Goal: Information Seeking & Learning: Learn about a topic

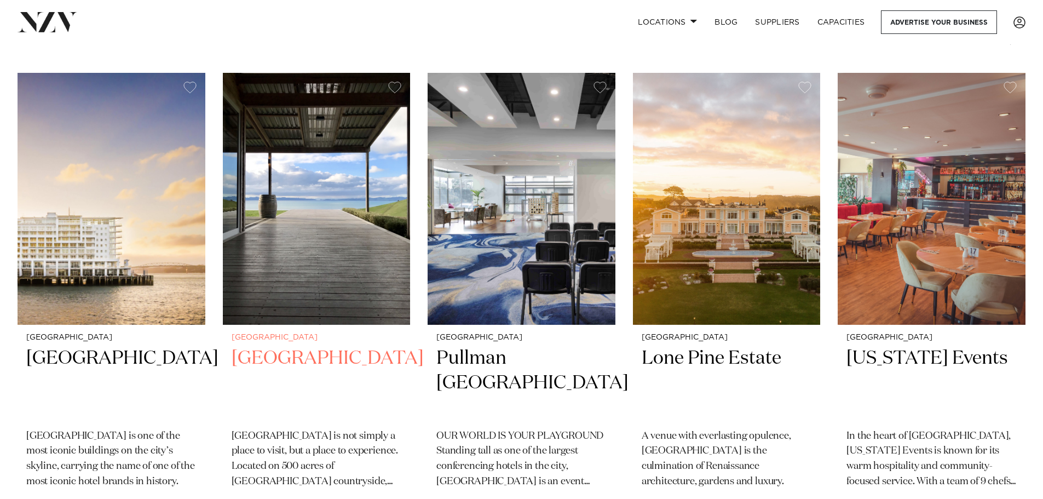
scroll to position [438, 0]
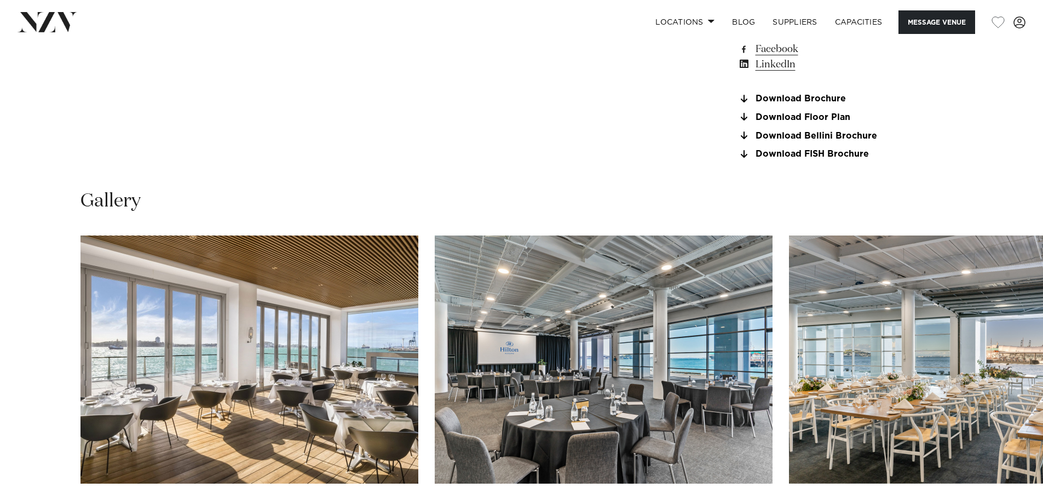
scroll to position [1095, 0]
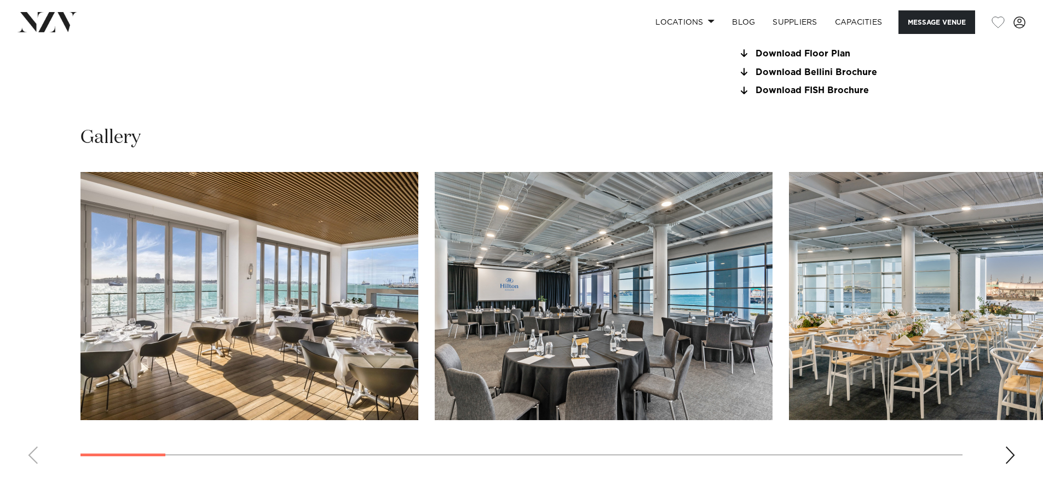
click at [1011, 455] on div "Next slide" at bounding box center [1009, 455] width 11 height 18
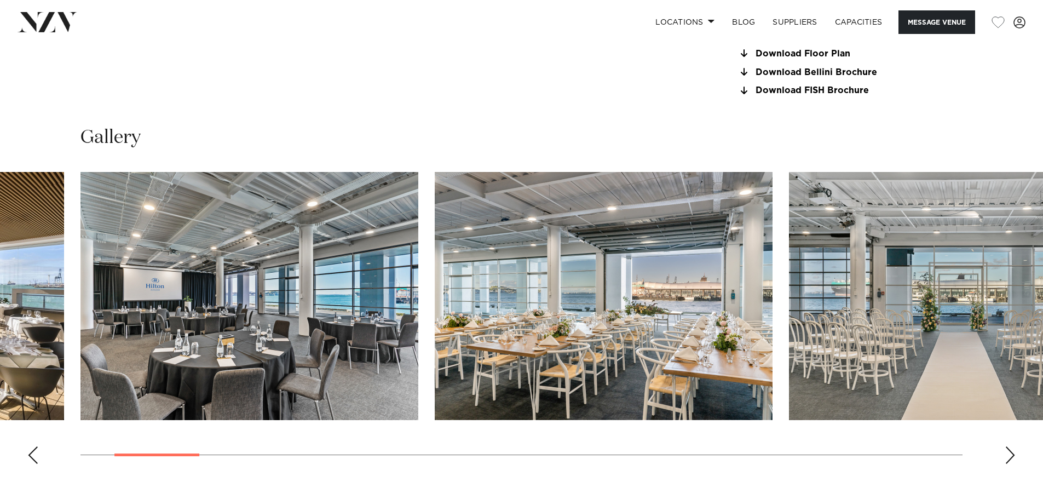
click at [1011, 455] on div "Next slide" at bounding box center [1009, 455] width 11 height 18
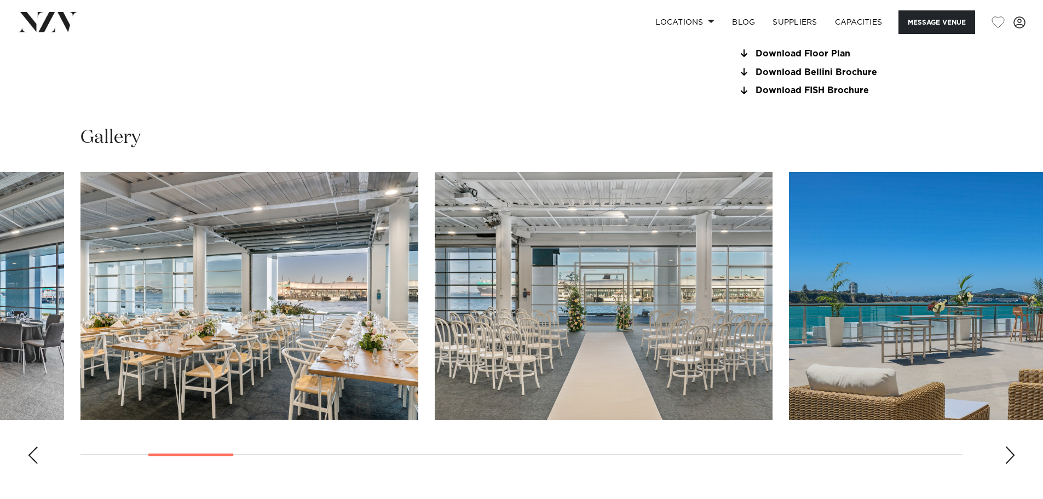
click at [1010, 452] on div "Next slide" at bounding box center [1009, 455] width 11 height 18
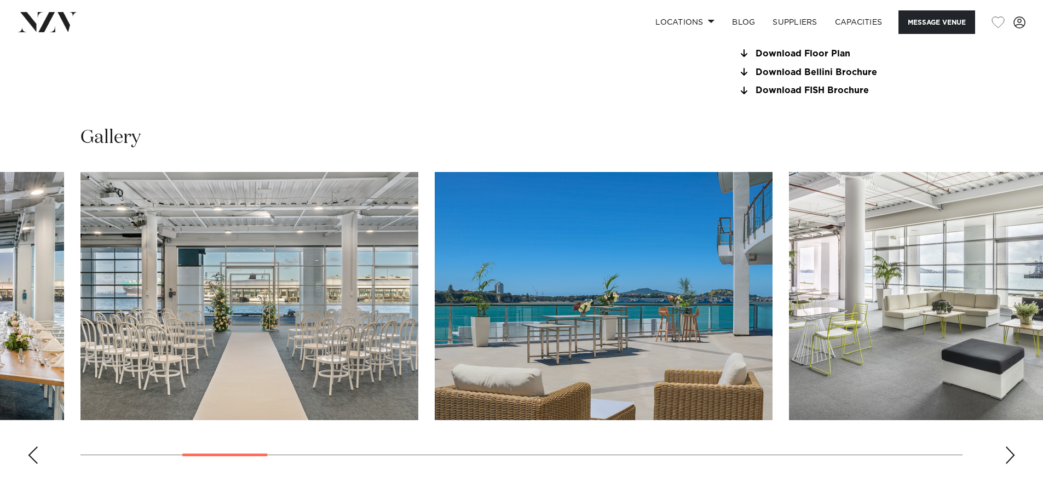
click at [1010, 450] on div "Next slide" at bounding box center [1009, 455] width 11 height 18
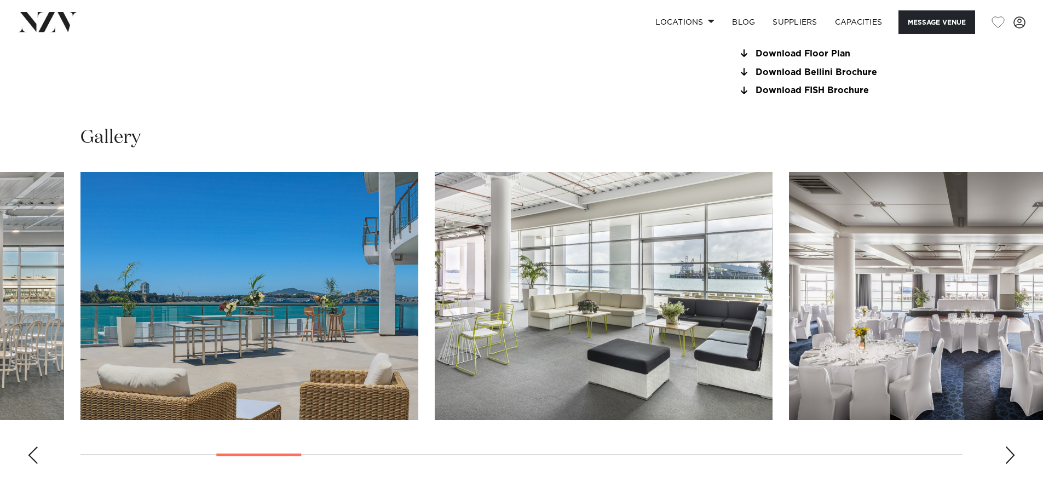
click at [1010, 450] on div "Next slide" at bounding box center [1009, 455] width 11 height 18
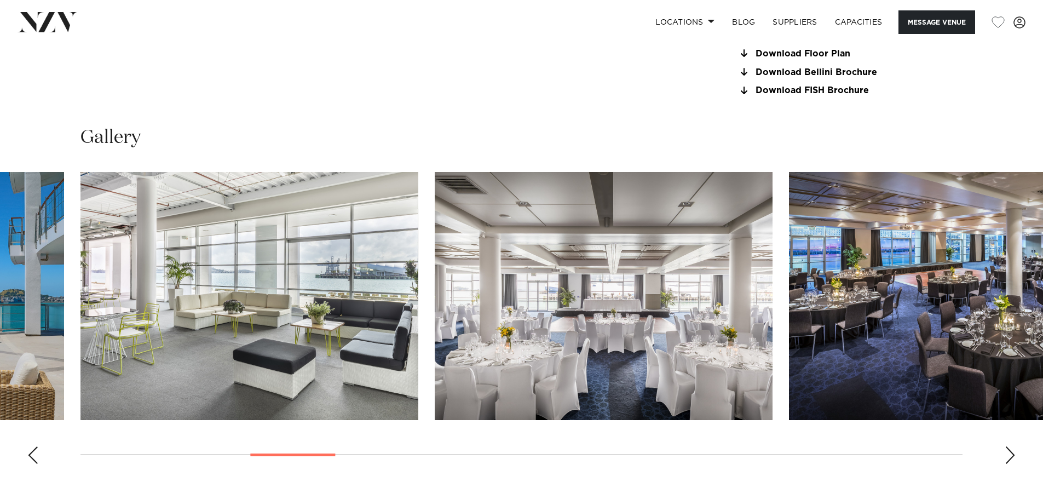
click at [1010, 450] on div "Next slide" at bounding box center [1009, 455] width 11 height 18
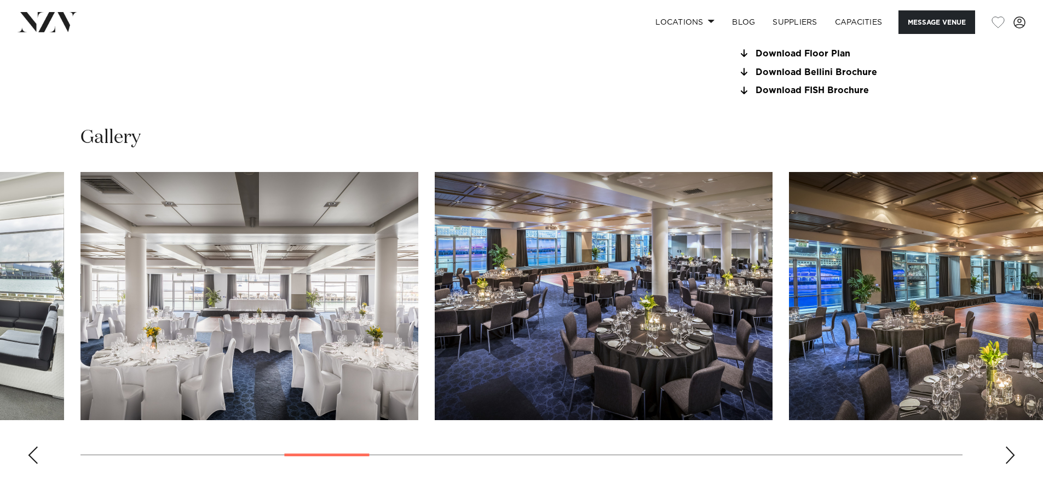
click at [1010, 450] on div "Next slide" at bounding box center [1009, 455] width 11 height 18
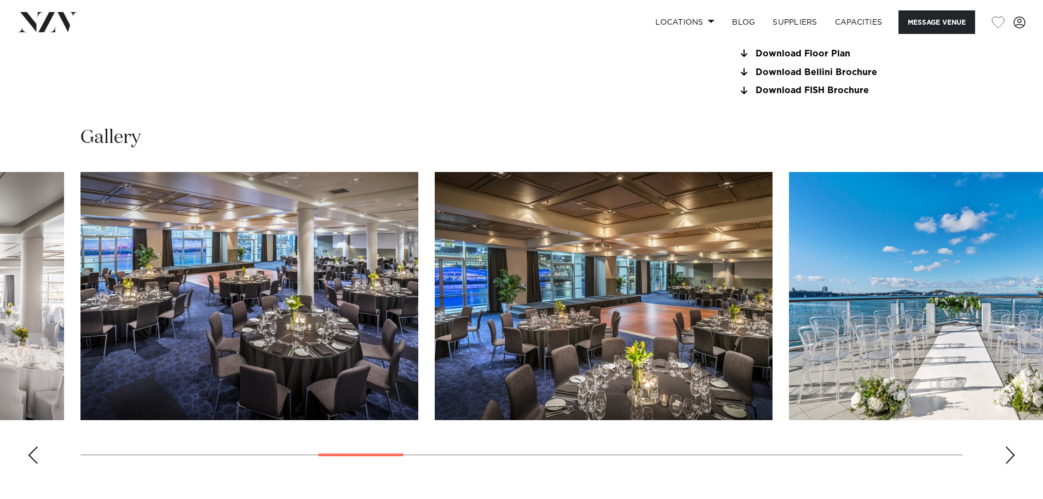
click at [1010, 450] on div "Next slide" at bounding box center [1009, 455] width 11 height 18
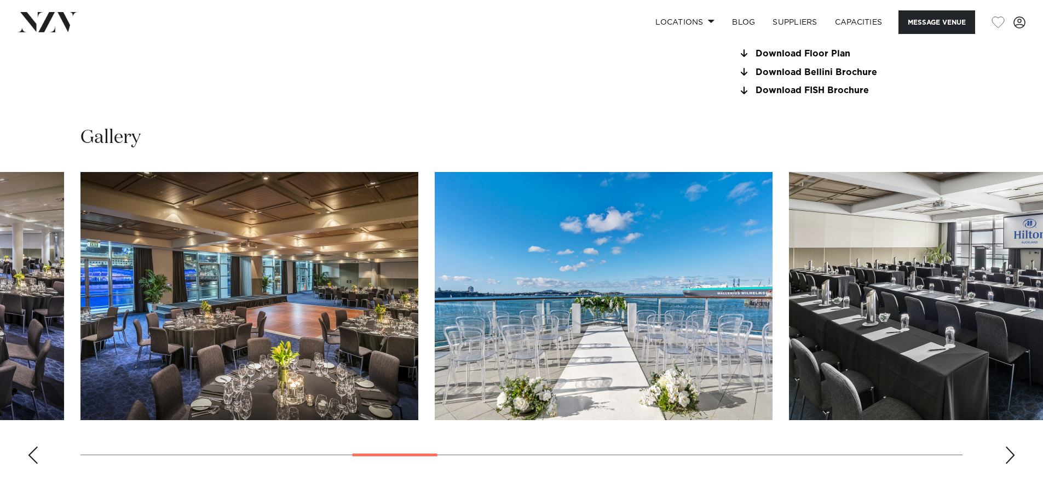
click at [1010, 450] on div "Next slide" at bounding box center [1009, 455] width 11 height 18
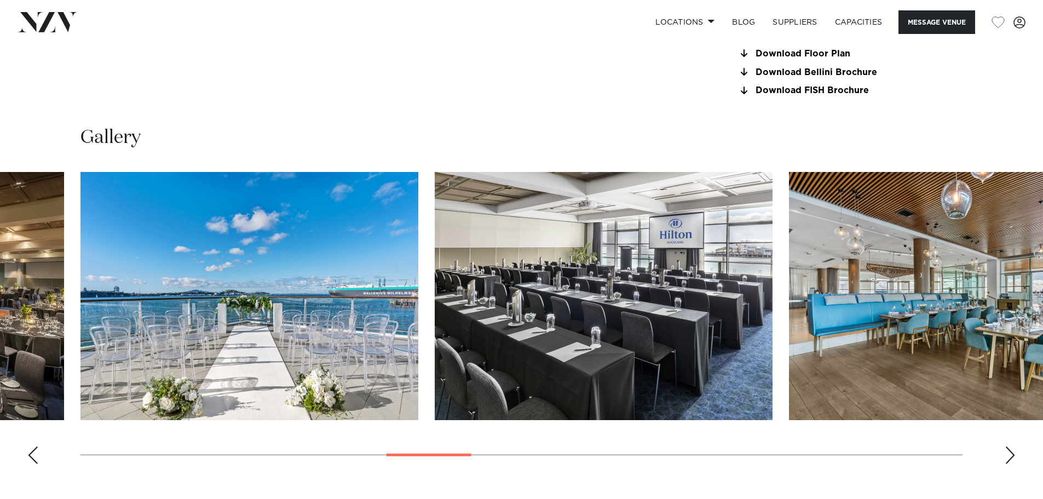
click at [1010, 450] on div "Next slide" at bounding box center [1009, 455] width 11 height 18
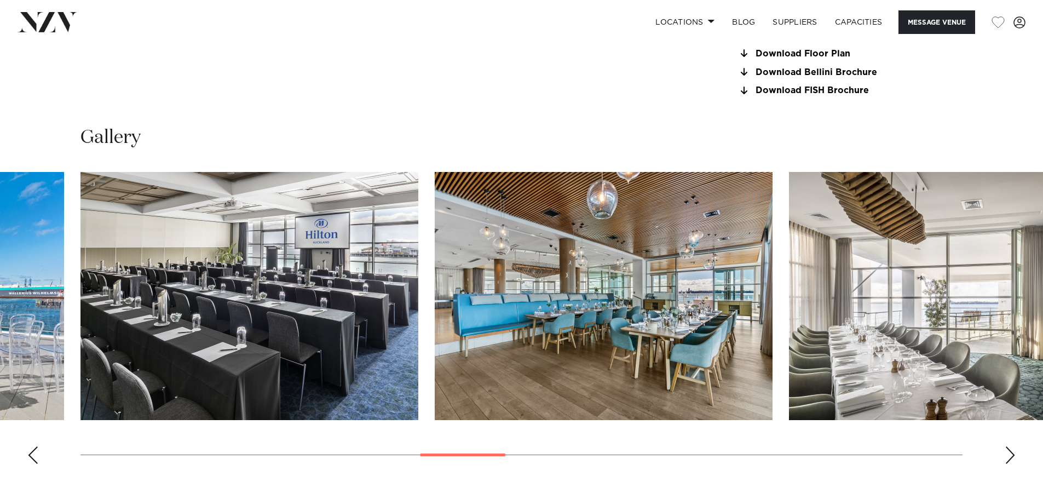
click at [1010, 450] on div "Next slide" at bounding box center [1009, 455] width 11 height 18
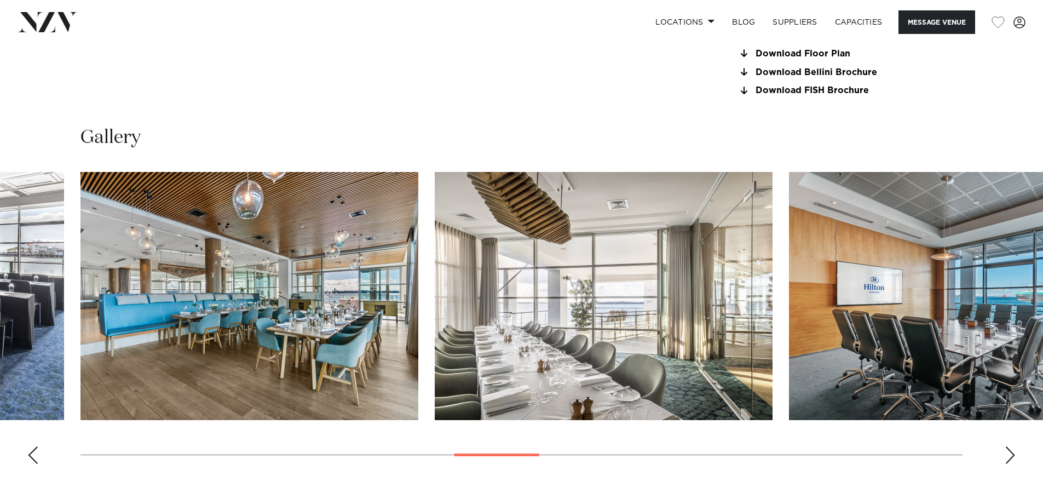
click at [1010, 450] on div "Next slide" at bounding box center [1009, 455] width 11 height 18
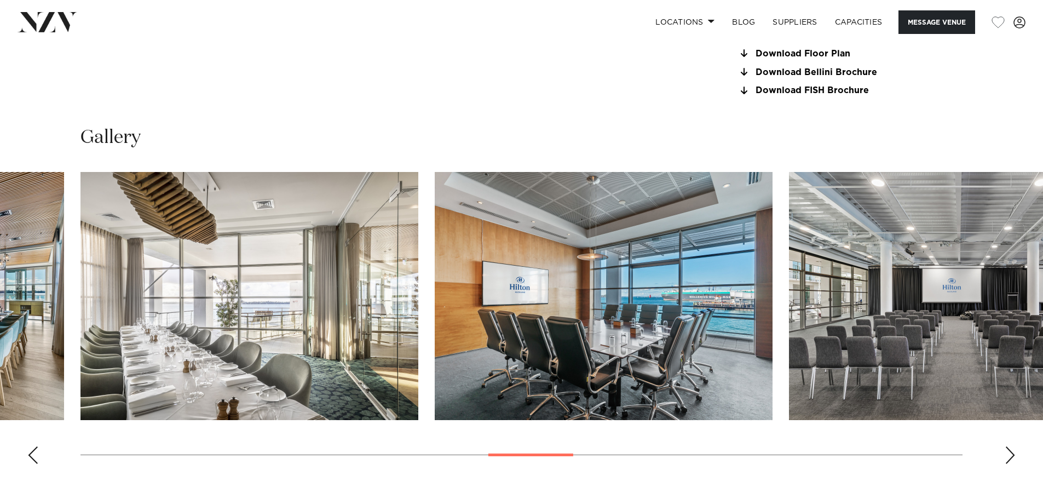
click at [1010, 450] on div "Next slide" at bounding box center [1009, 455] width 11 height 18
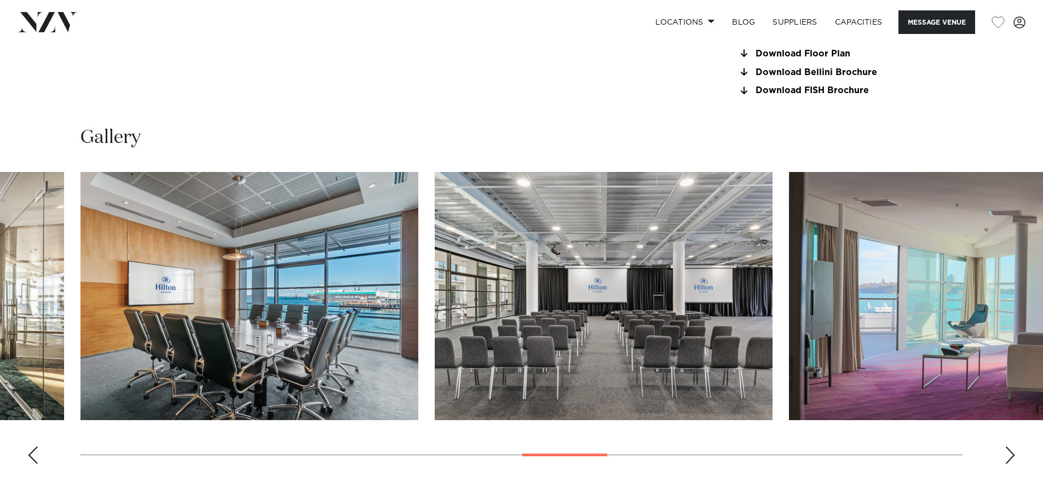
click at [1010, 450] on div "Next slide" at bounding box center [1009, 455] width 11 height 18
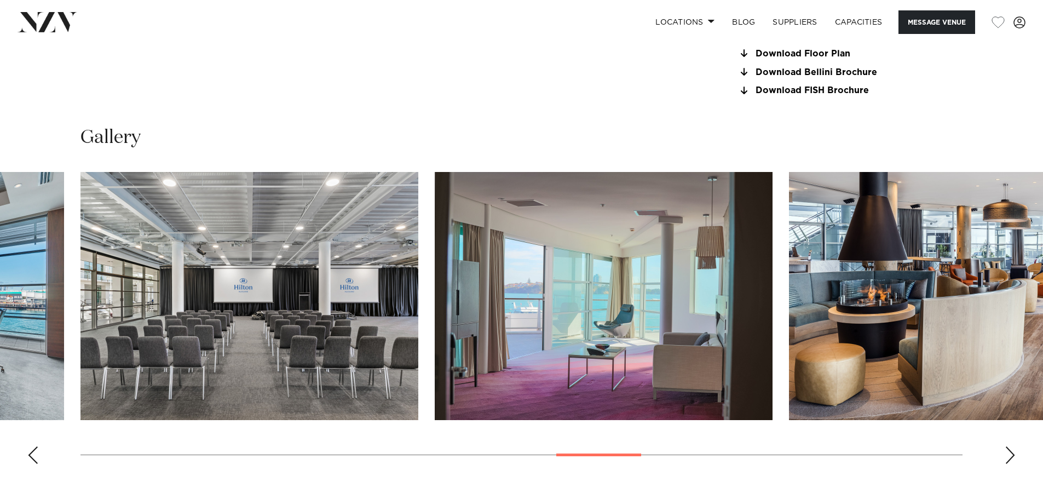
click at [1010, 450] on div "Next slide" at bounding box center [1009, 455] width 11 height 18
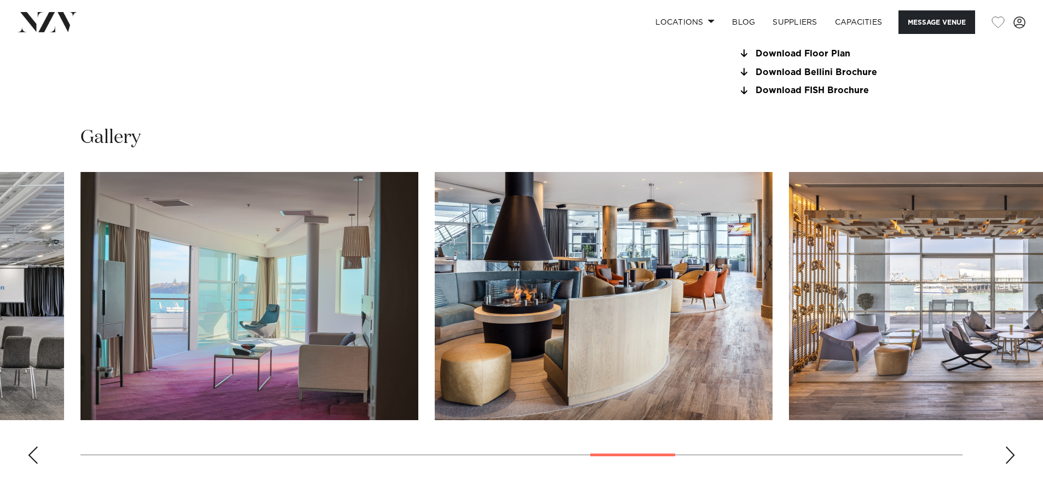
click at [1010, 450] on div "Next slide" at bounding box center [1009, 455] width 11 height 18
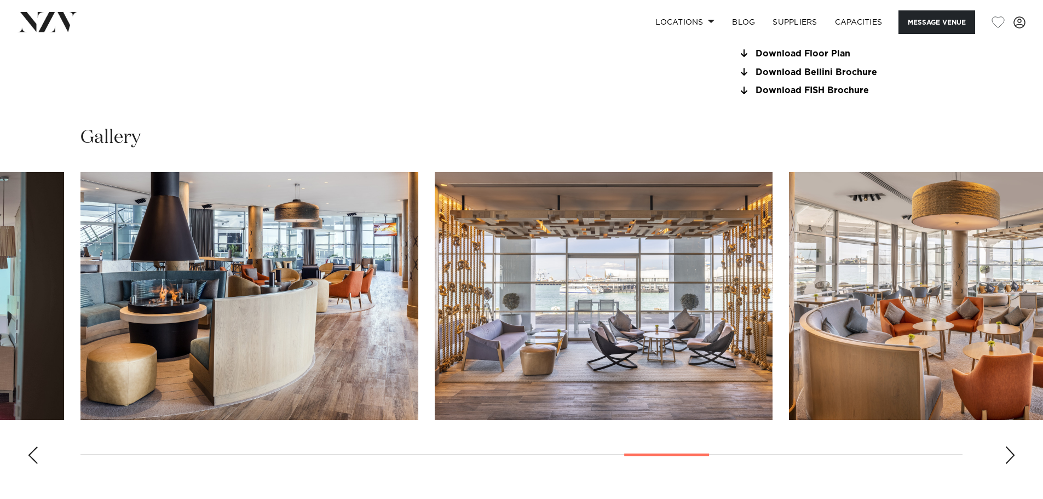
click at [1010, 449] on div "Next slide" at bounding box center [1009, 455] width 11 height 18
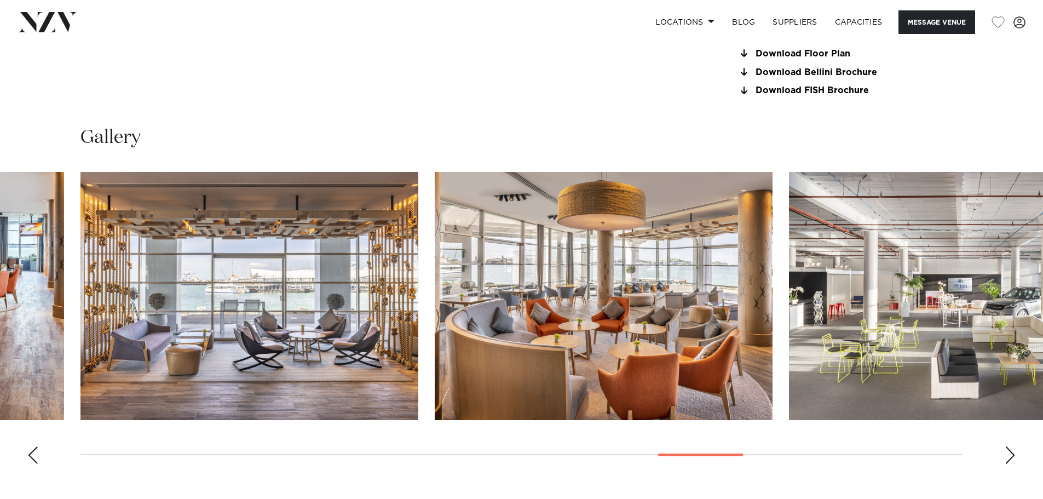
click at [1010, 449] on div "Next slide" at bounding box center [1009, 455] width 11 height 18
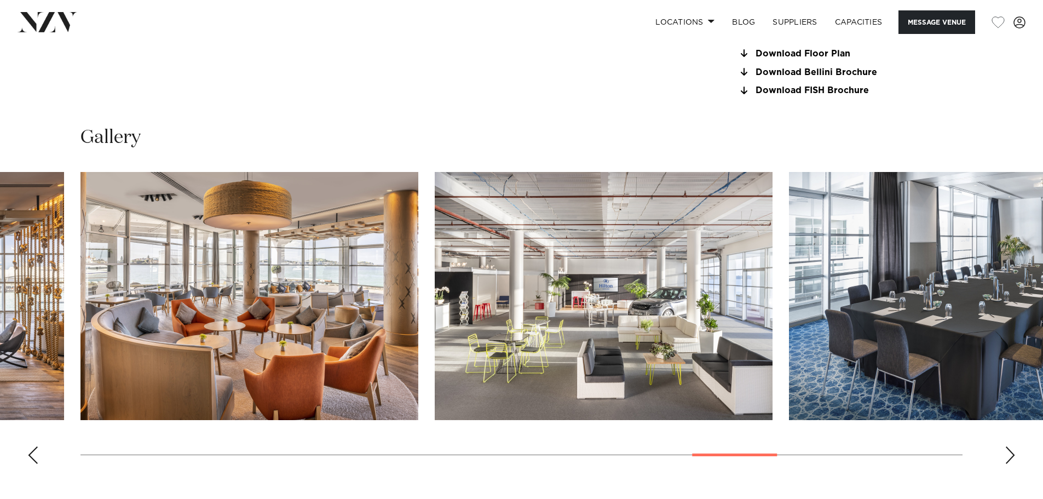
click at [514, 299] on img "20 / 26" at bounding box center [604, 296] width 338 height 248
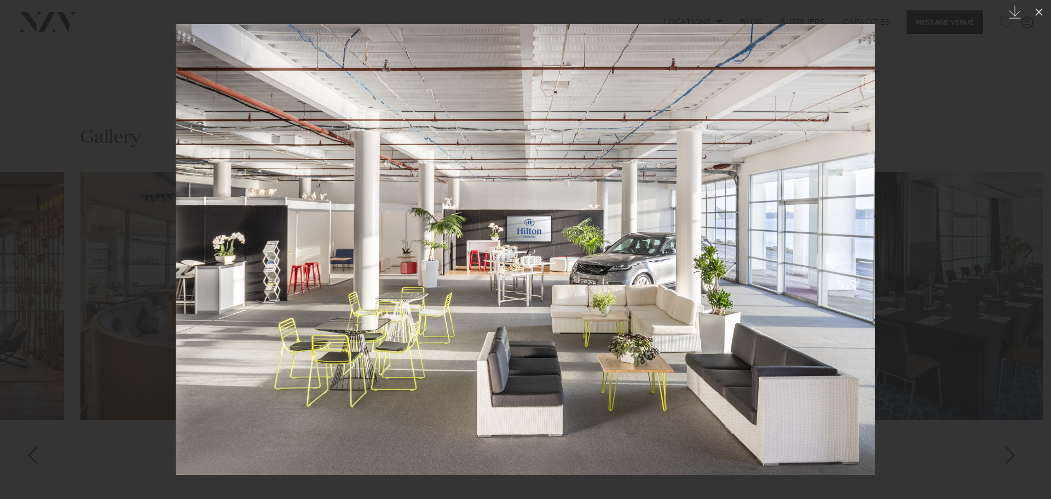
click at [809, 170] on div at bounding box center [525, 249] width 1051 height 499
click at [921, 282] on div at bounding box center [525, 249] width 1051 height 499
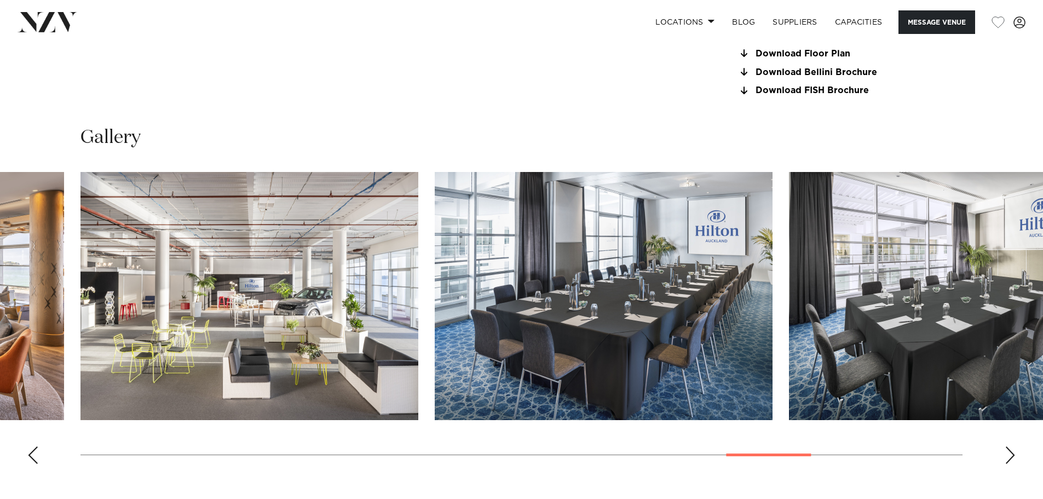
click at [299, 348] on img "20 / 26" at bounding box center [249, 296] width 338 height 248
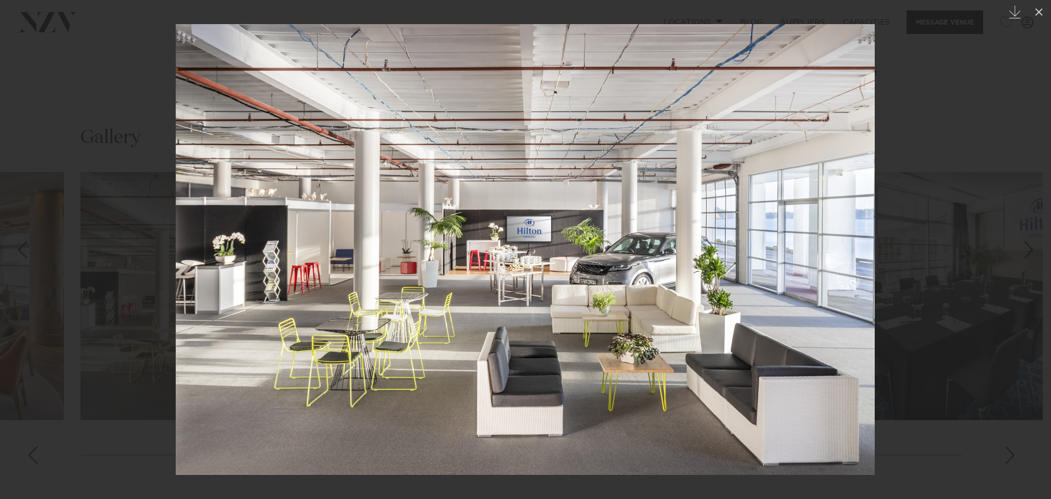
click at [935, 128] on div at bounding box center [525, 249] width 1051 height 499
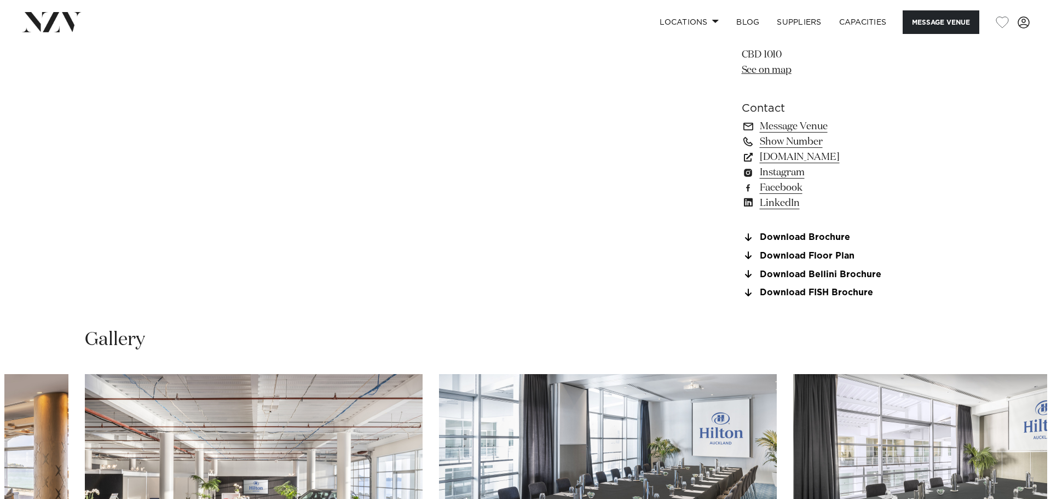
scroll to position [1095, 0]
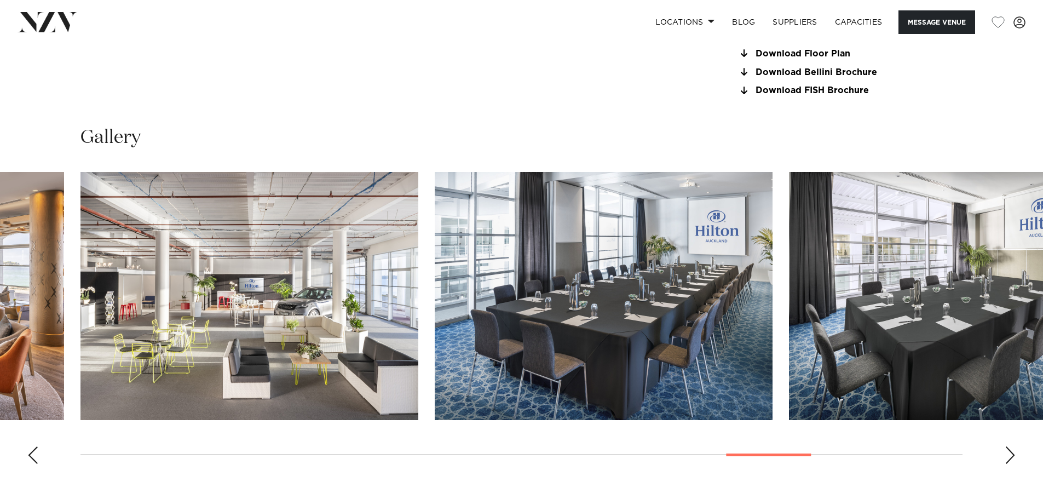
click at [378, 321] on img "20 / 26" at bounding box center [249, 296] width 338 height 248
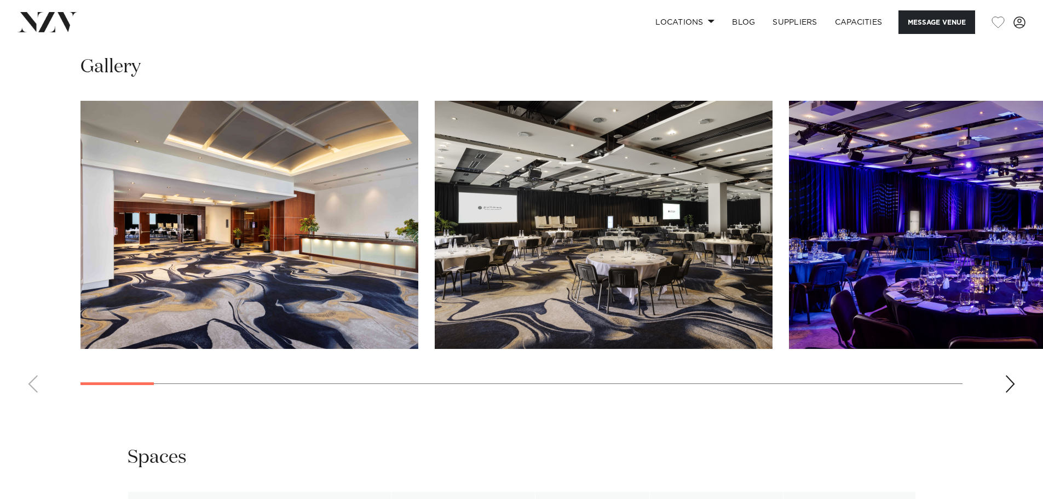
scroll to position [1149, 0]
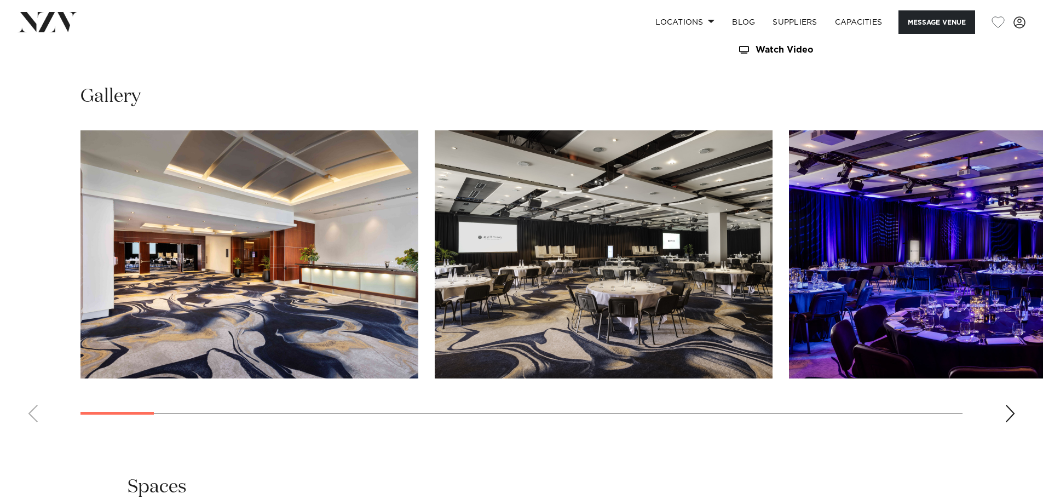
click at [1008, 412] on div "Next slide" at bounding box center [1009, 413] width 11 height 18
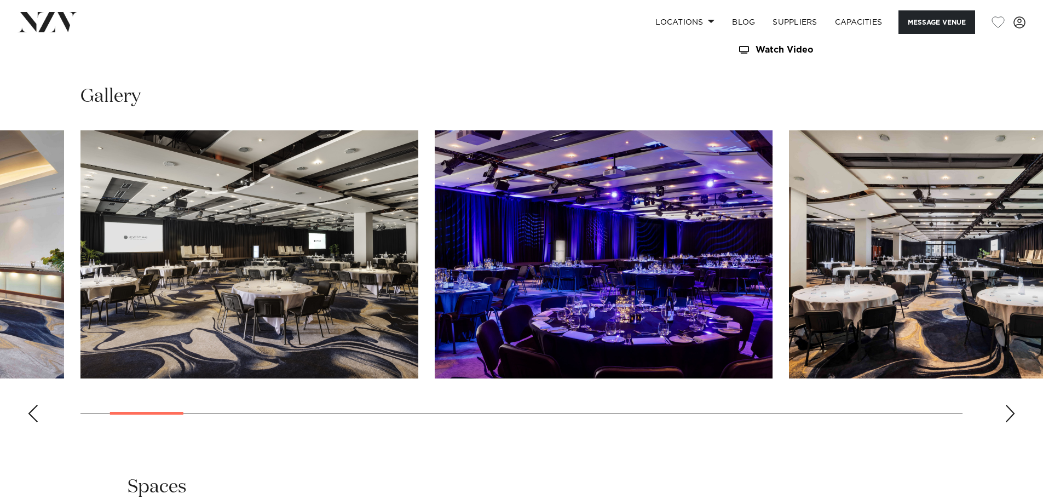
click at [1008, 412] on div "Next slide" at bounding box center [1009, 413] width 11 height 18
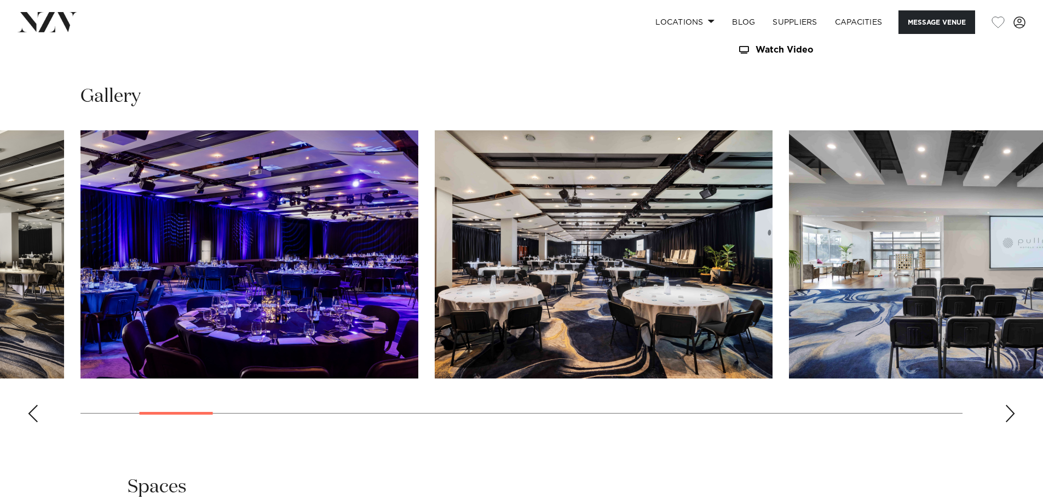
click at [1008, 412] on div "Next slide" at bounding box center [1009, 413] width 11 height 18
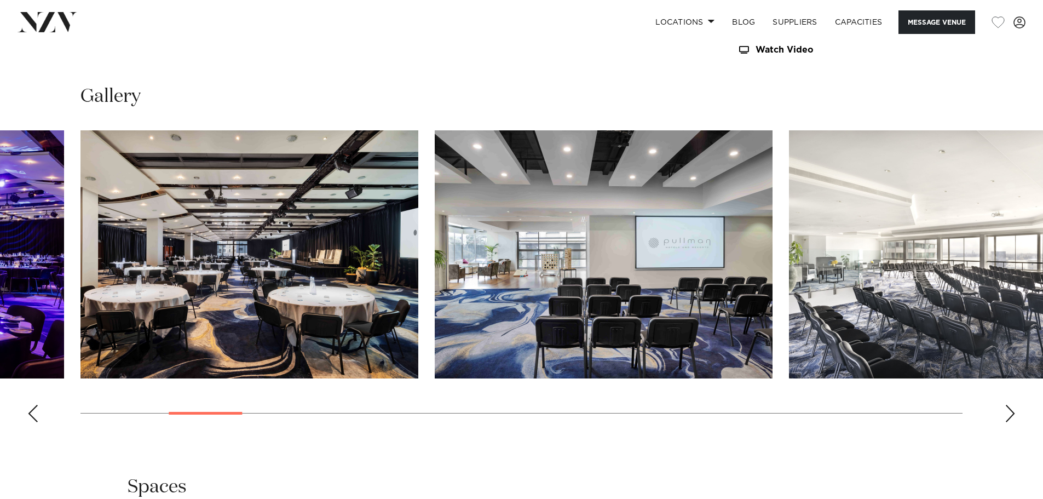
click at [1008, 412] on div "Next slide" at bounding box center [1009, 413] width 11 height 18
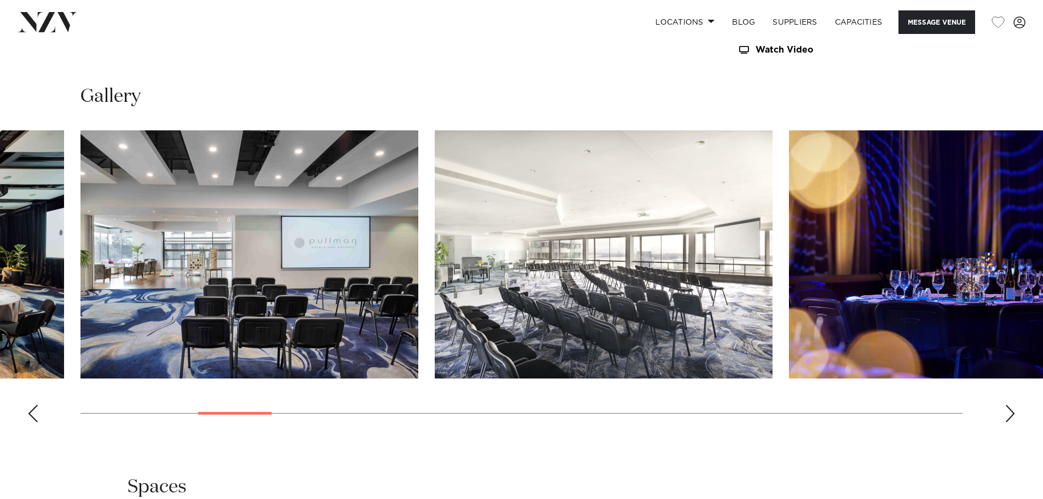
click at [1008, 412] on div "Next slide" at bounding box center [1009, 413] width 11 height 18
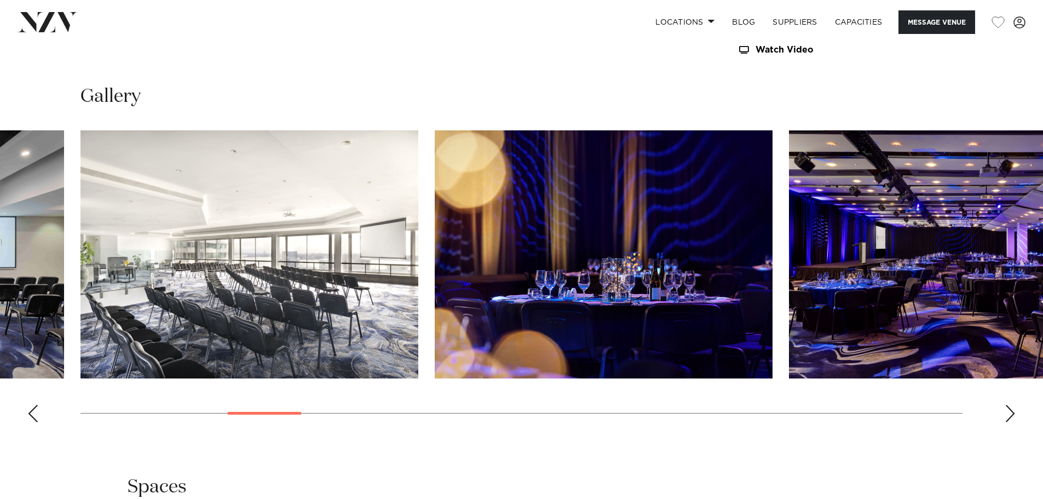
click at [1008, 412] on div "Next slide" at bounding box center [1009, 413] width 11 height 18
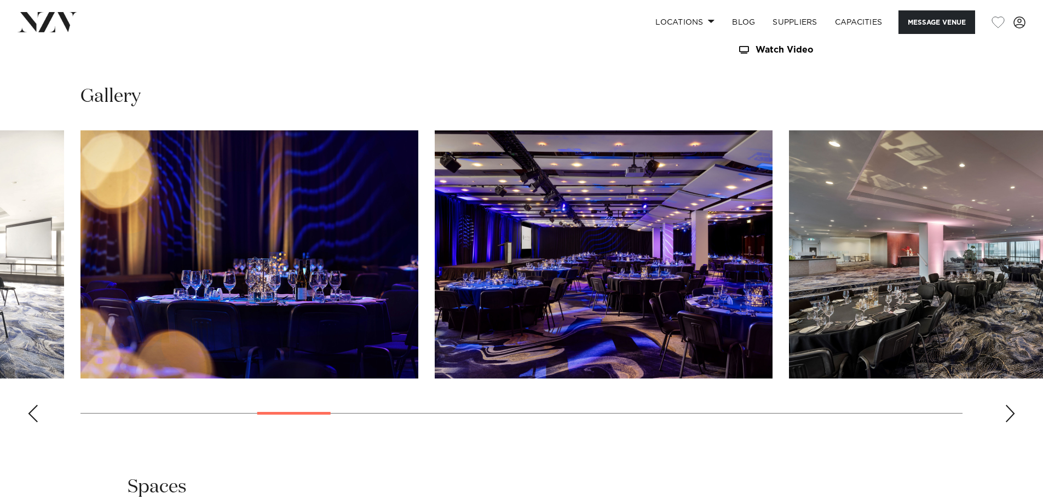
click at [1008, 412] on div "Next slide" at bounding box center [1009, 413] width 11 height 18
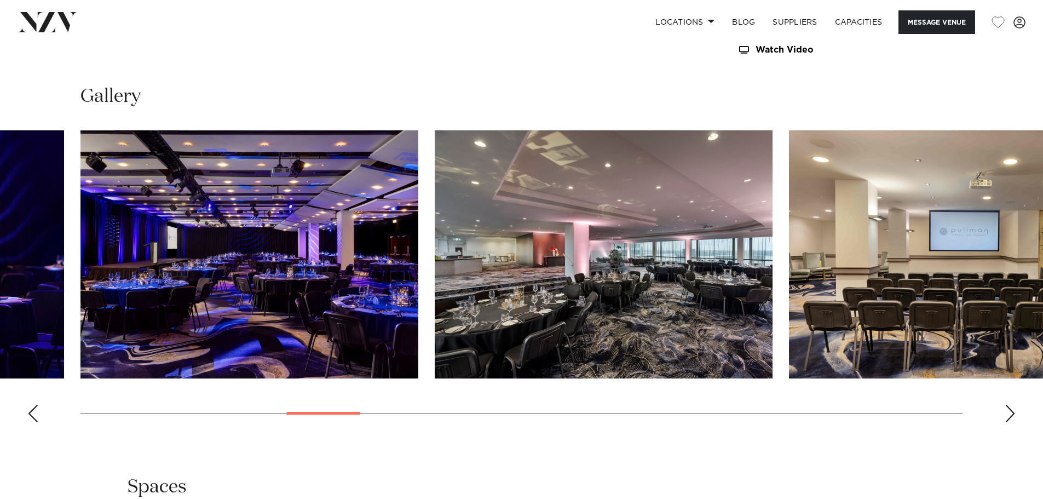
click at [1008, 412] on div "Next slide" at bounding box center [1009, 413] width 11 height 18
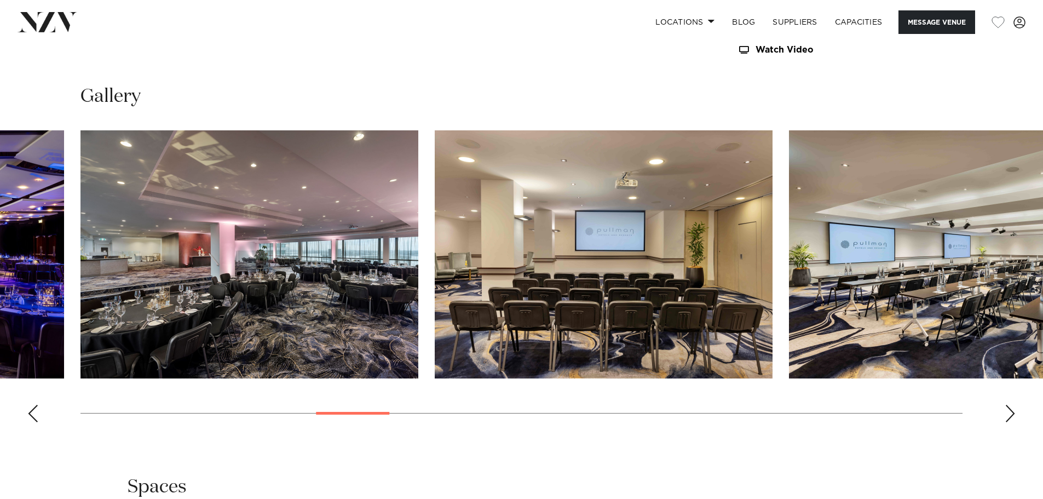
click at [1008, 412] on div "Next slide" at bounding box center [1009, 413] width 11 height 18
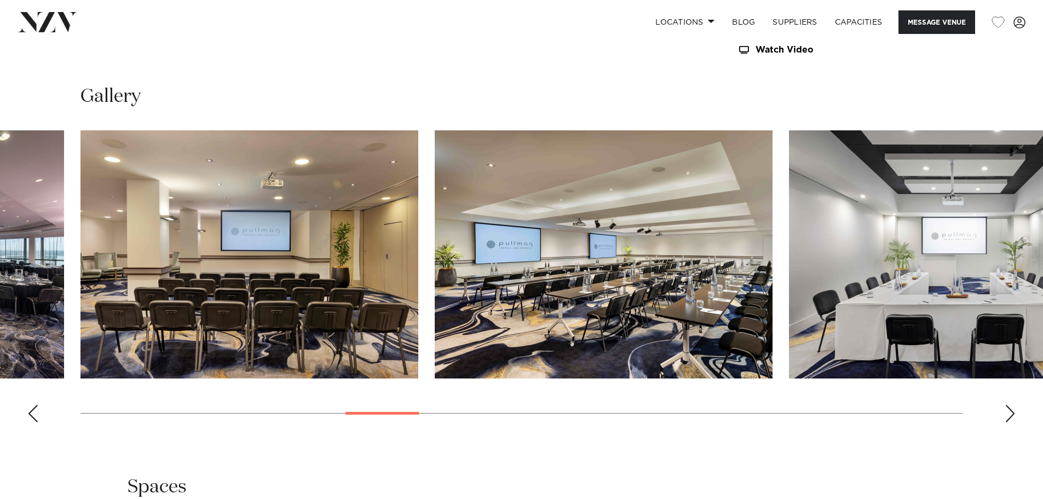
click at [1008, 412] on div "Next slide" at bounding box center [1009, 413] width 11 height 18
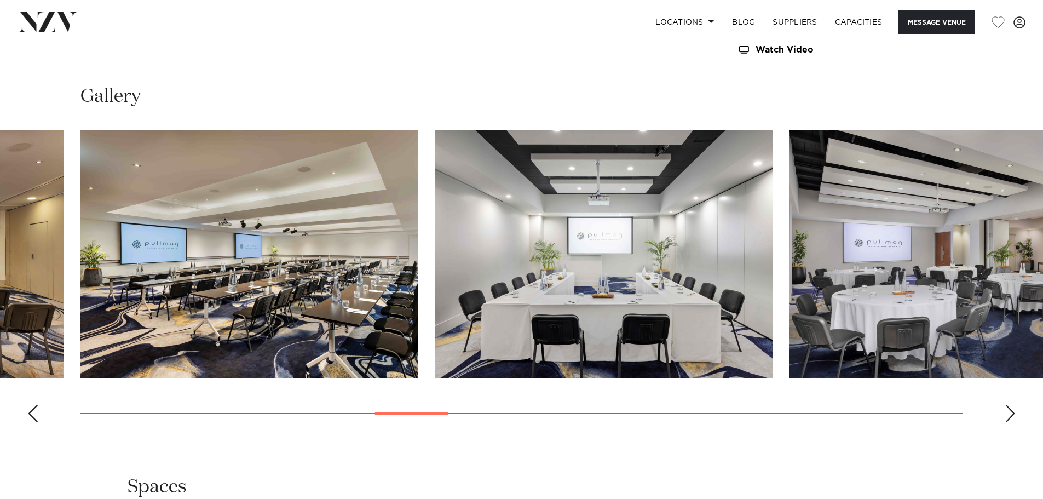
click at [1006, 412] on div "Next slide" at bounding box center [1009, 413] width 11 height 18
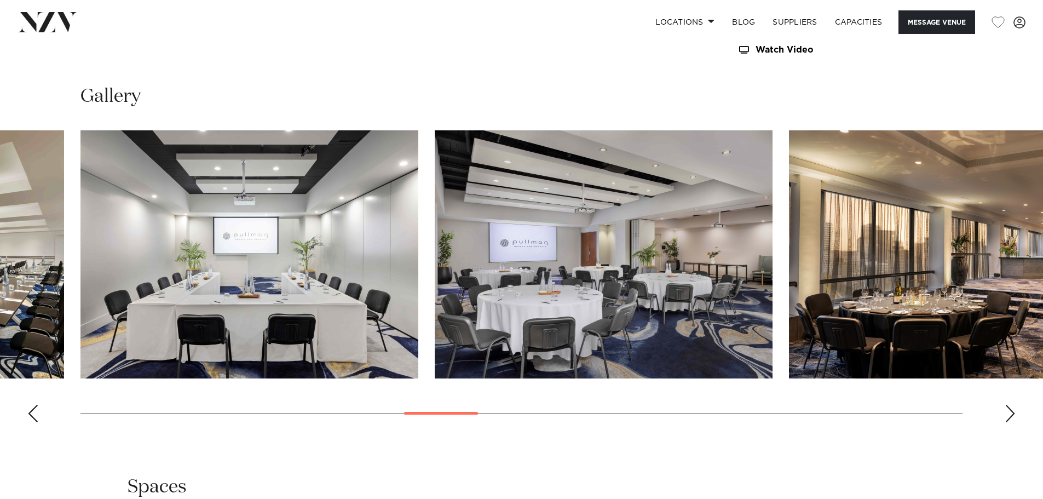
click at [1006, 412] on div "Next slide" at bounding box center [1009, 413] width 11 height 18
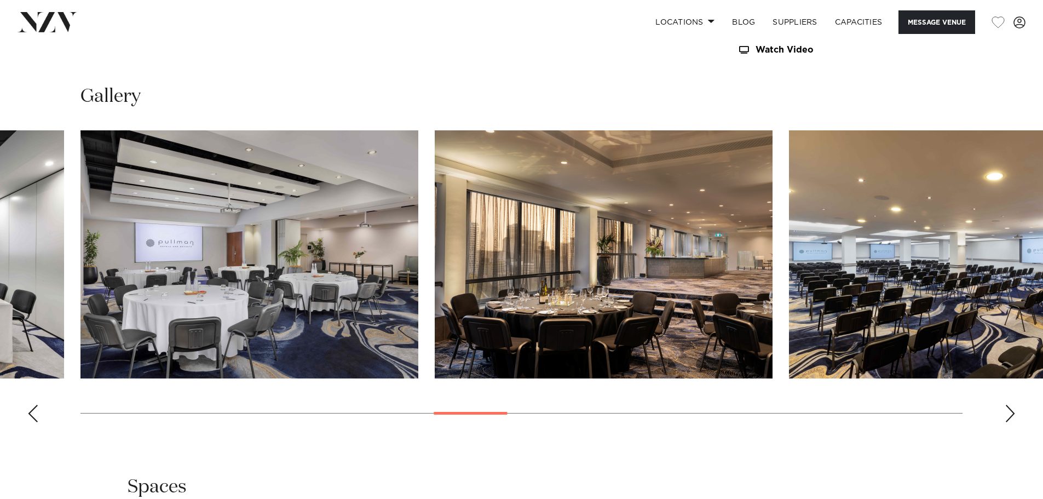
click at [1006, 412] on div "Next slide" at bounding box center [1009, 413] width 11 height 18
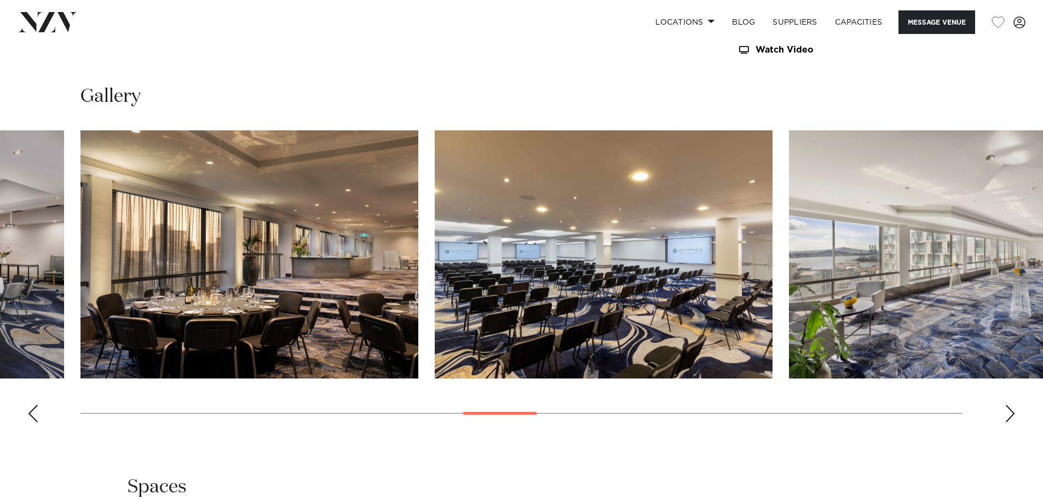
click at [1006, 412] on div "Next slide" at bounding box center [1009, 413] width 11 height 18
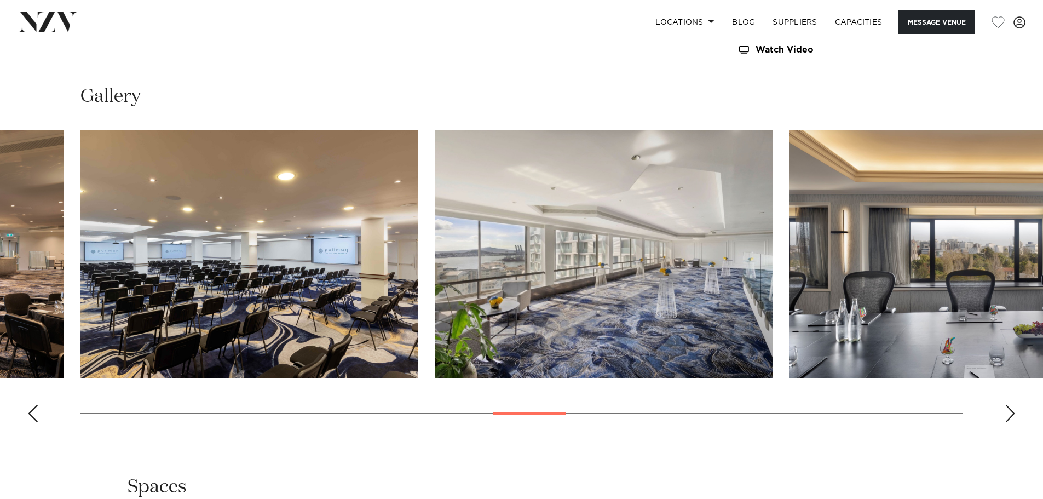
click at [1006, 412] on div "Next slide" at bounding box center [1009, 413] width 11 height 18
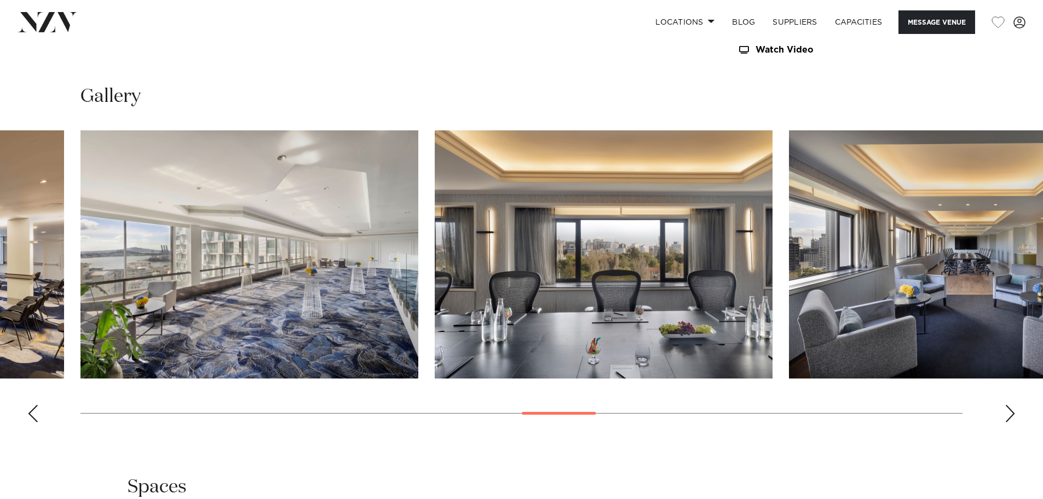
click at [1006, 412] on div "Next slide" at bounding box center [1009, 413] width 11 height 18
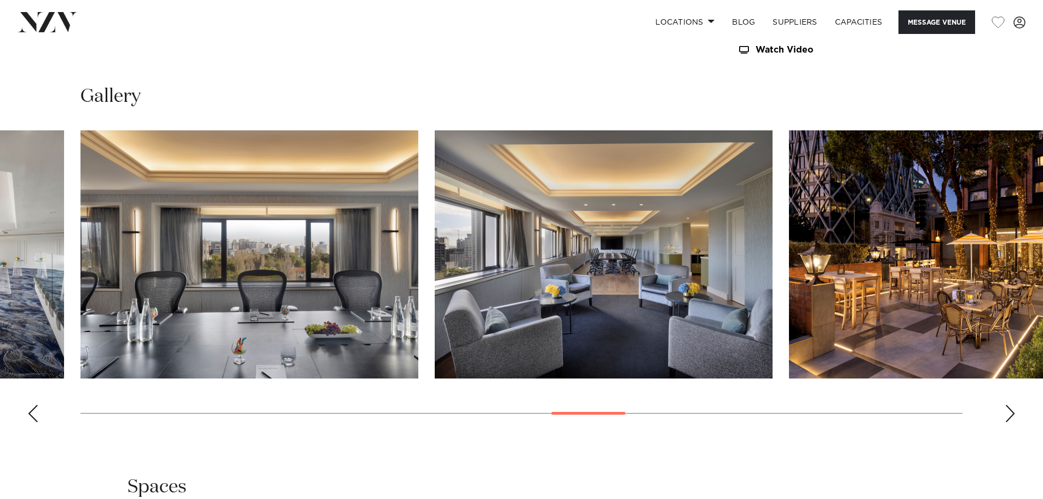
click at [1006, 412] on div "Next slide" at bounding box center [1009, 413] width 11 height 18
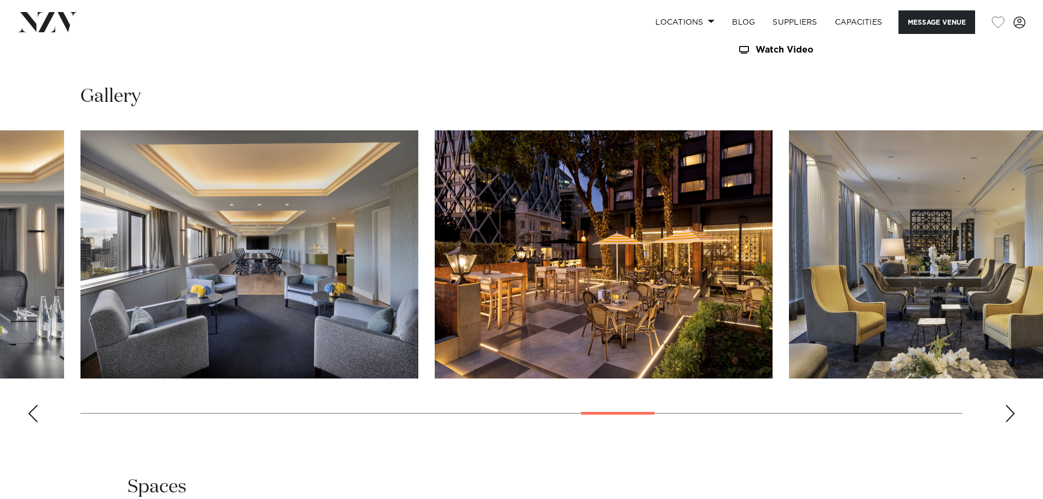
click at [1006, 412] on div "Next slide" at bounding box center [1009, 413] width 11 height 18
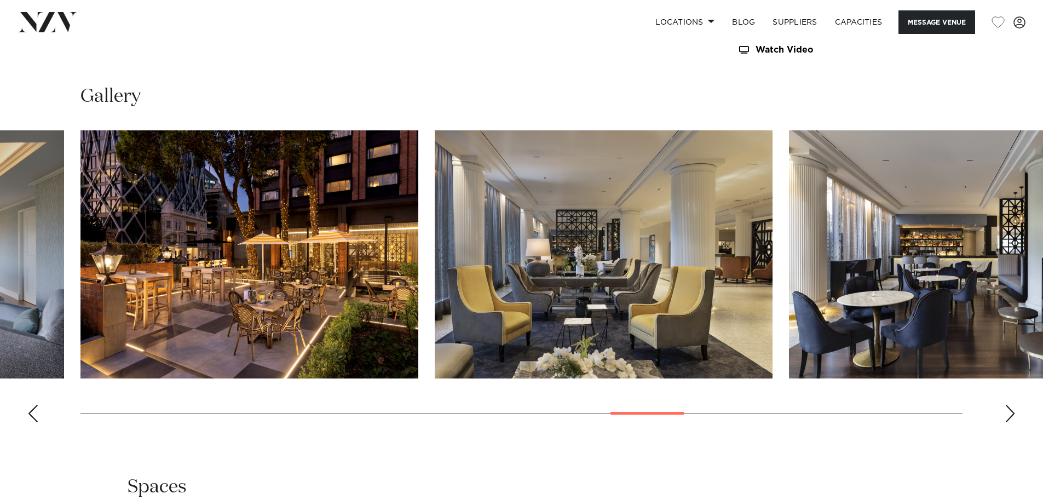
click at [1006, 412] on div "Next slide" at bounding box center [1009, 413] width 11 height 18
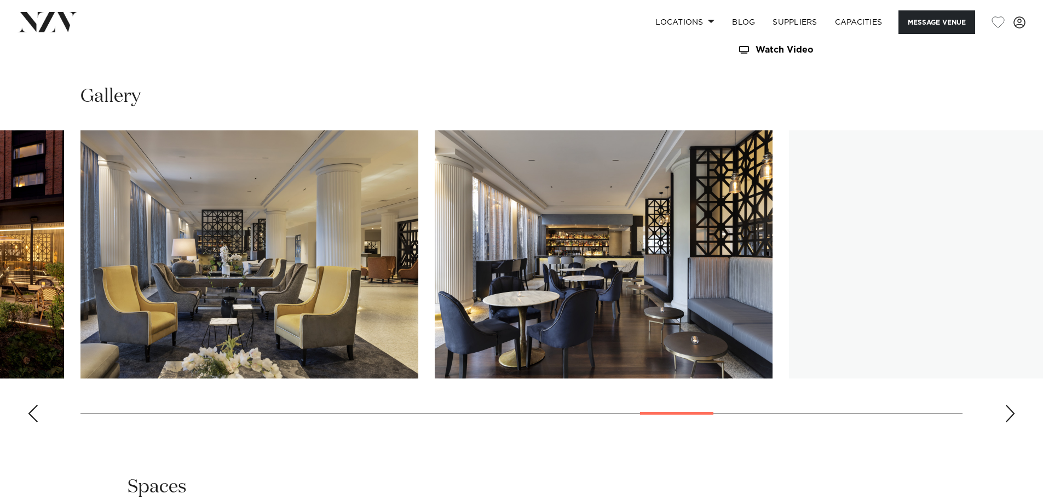
click at [1006, 412] on div "Next slide" at bounding box center [1009, 413] width 11 height 18
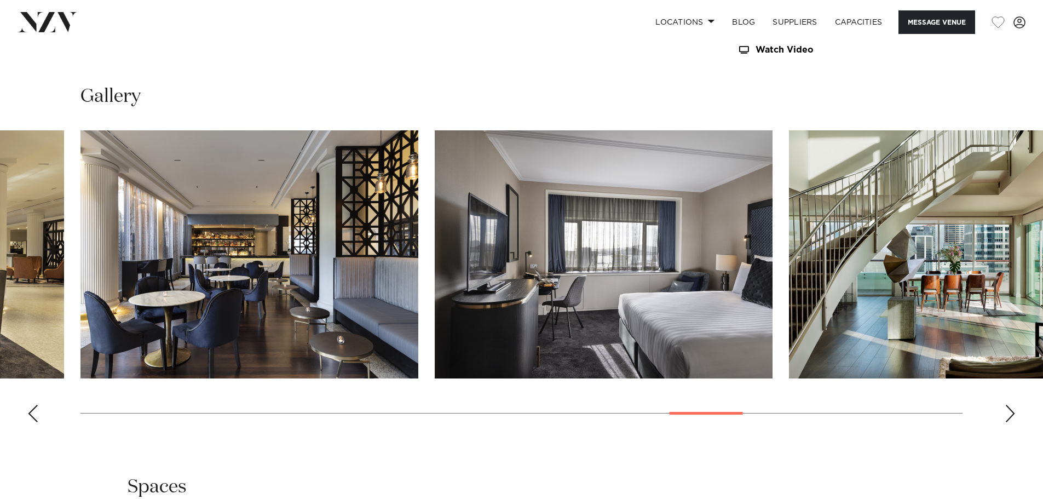
click at [1006, 412] on div "Next slide" at bounding box center [1009, 413] width 11 height 18
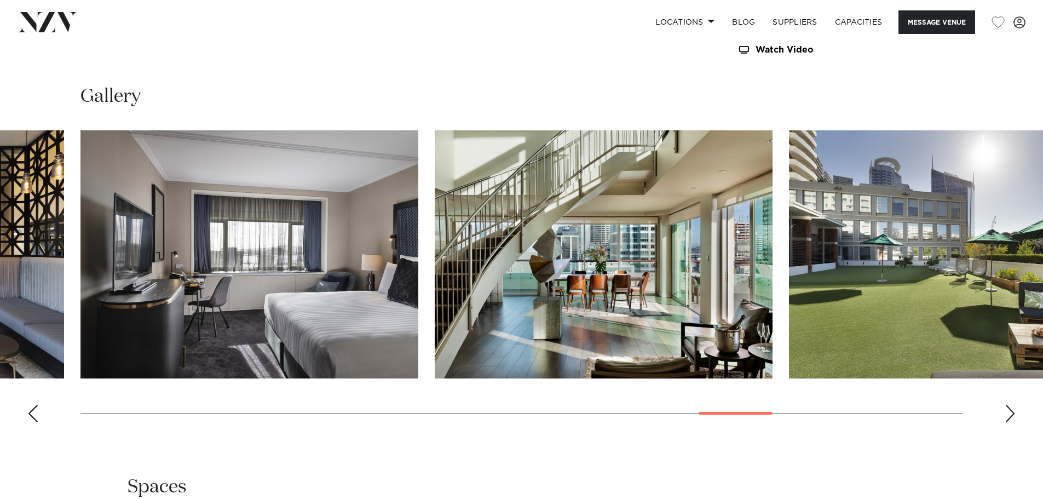
click at [1006, 412] on div "Next slide" at bounding box center [1009, 413] width 11 height 18
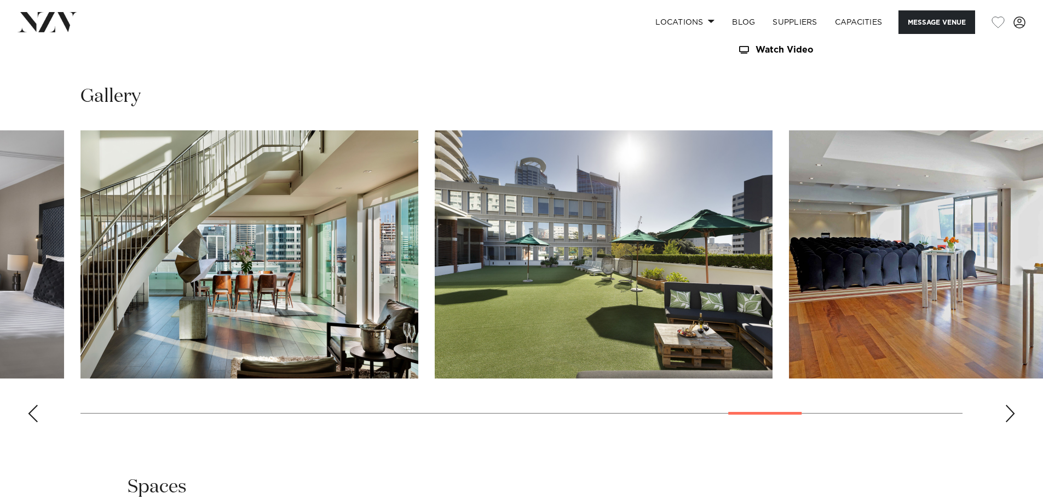
click at [1006, 412] on div "Next slide" at bounding box center [1009, 413] width 11 height 18
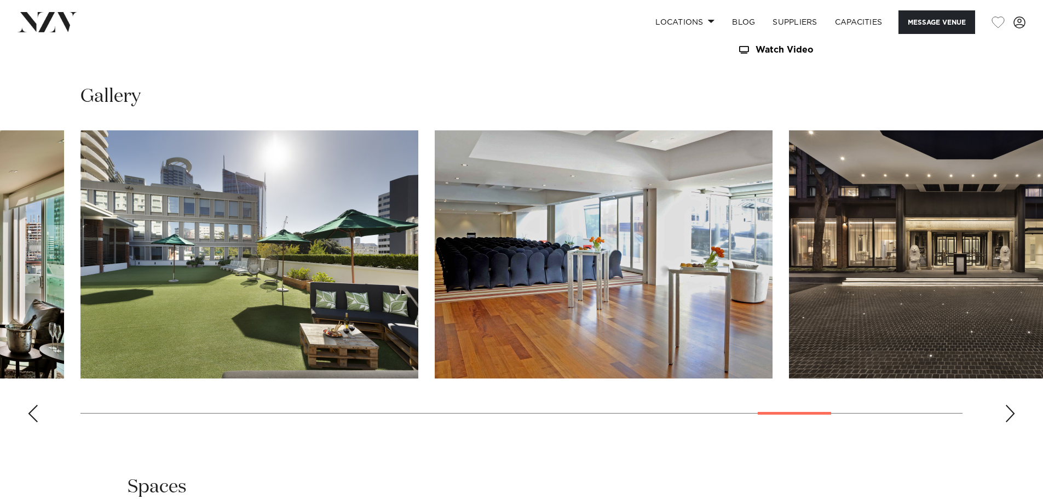
click at [1006, 412] on div "Next slide" at bounding box center [1009, 413] width 11 height 18
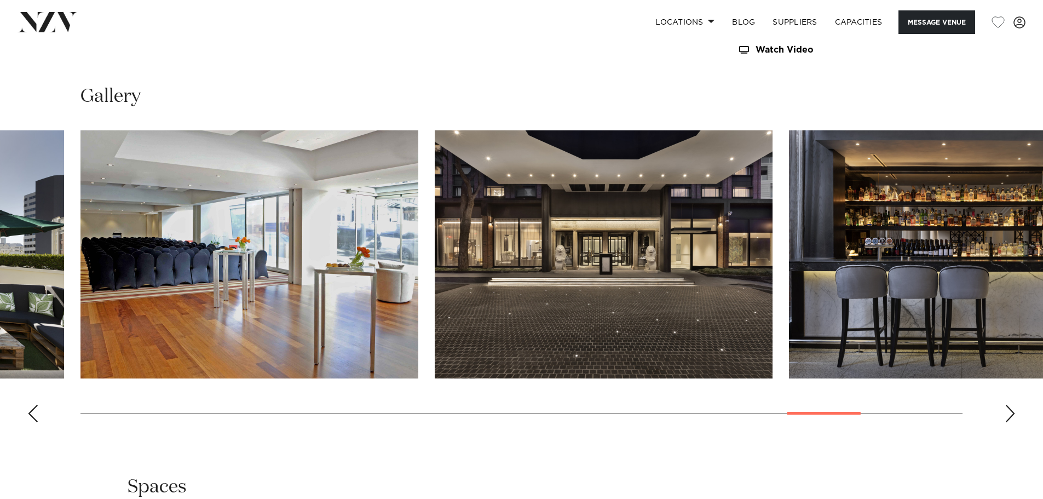
click at [1006, 412] on div "Next slide" at bounding box center [1009, 413] width 11 height 18
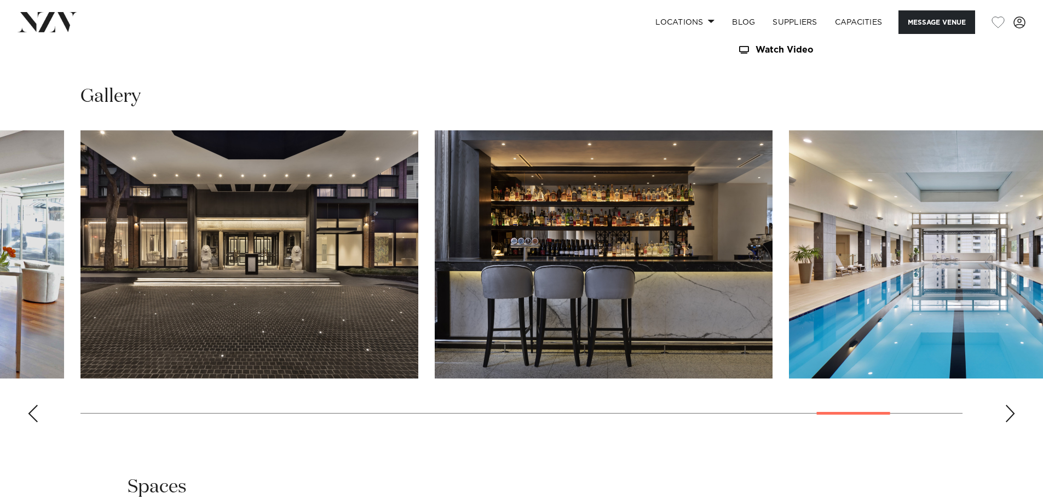
click at [1006, 412] on div "Next slide" at bounding box center [1009, 413] width 11 height 18
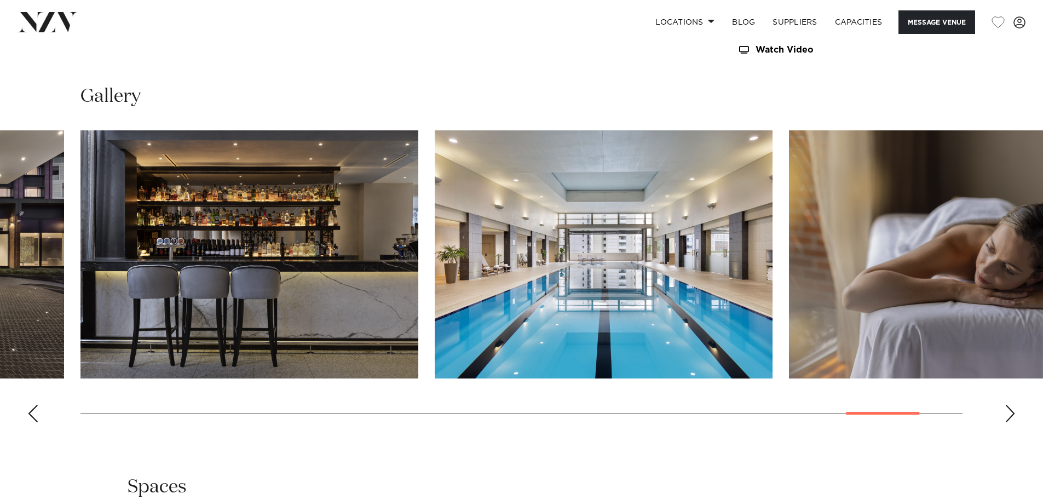
click at [1006, 412] on div "Next slide" at bounding box center [1009, 413] width 11 height 18
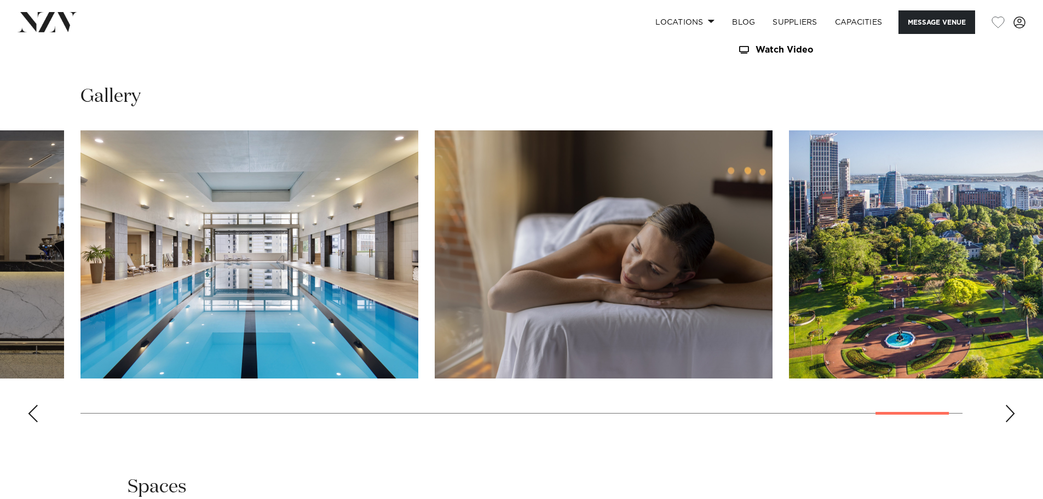
click at [1006, 412] on div "Next slide" at bounding box center [1009, 413] width 11 height 18
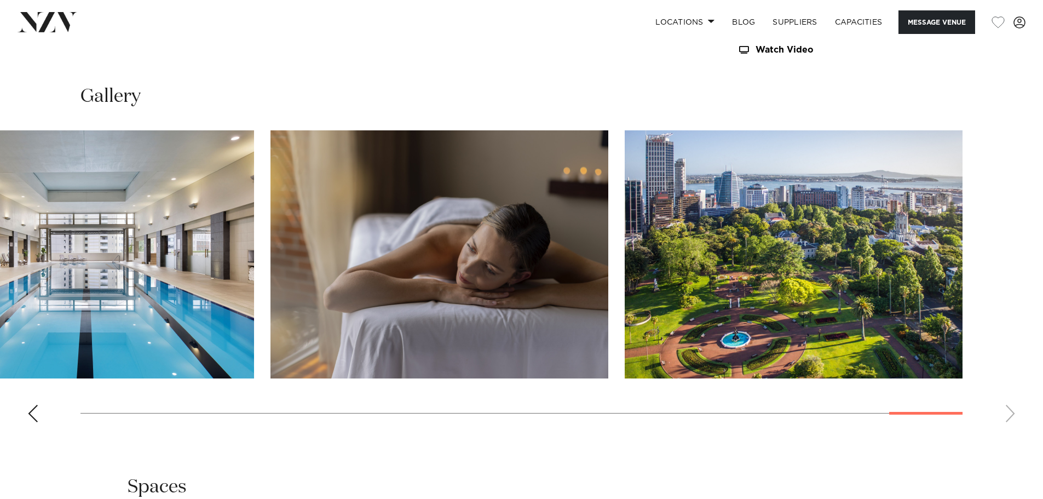
click at [23, 419] on swiper-container at bounding box center [521, 280] width 1043 height 300
click at [30, 419] on div "Previous slide" at bounding box center [32, 413] width 11 height 18
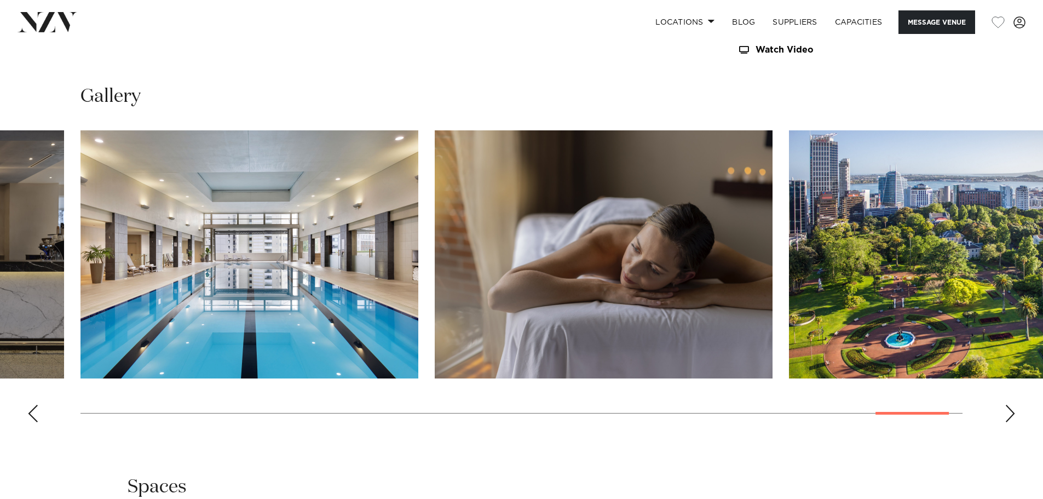
click at [30, 419] on div "Previous slide" at bounding box center [32, 413] width 11 height 18
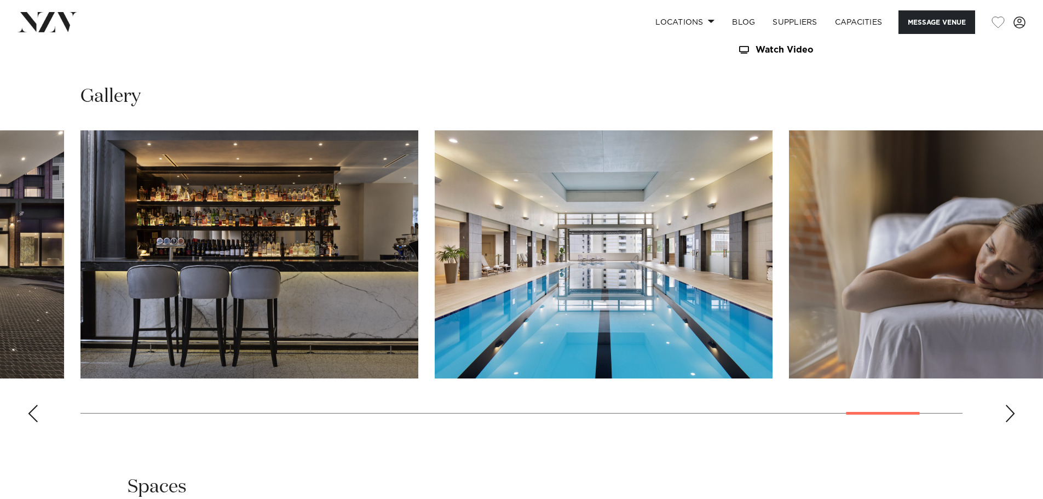
click at [30, 419] on div "Previous slide" at bounding box center [32, 413] width 11 height 18
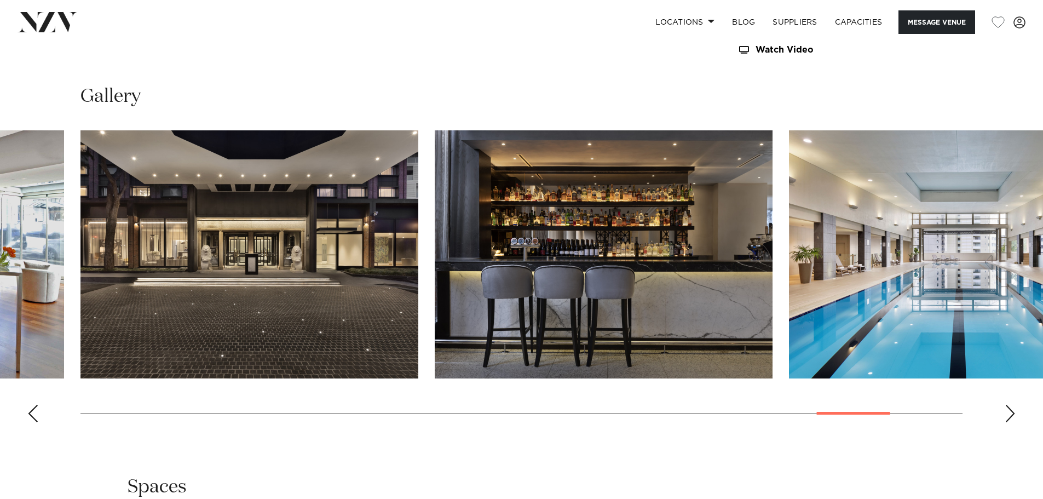
click at [30, 419] on div "Previous slide" at bounding box center [32, 413] width 11 height 18
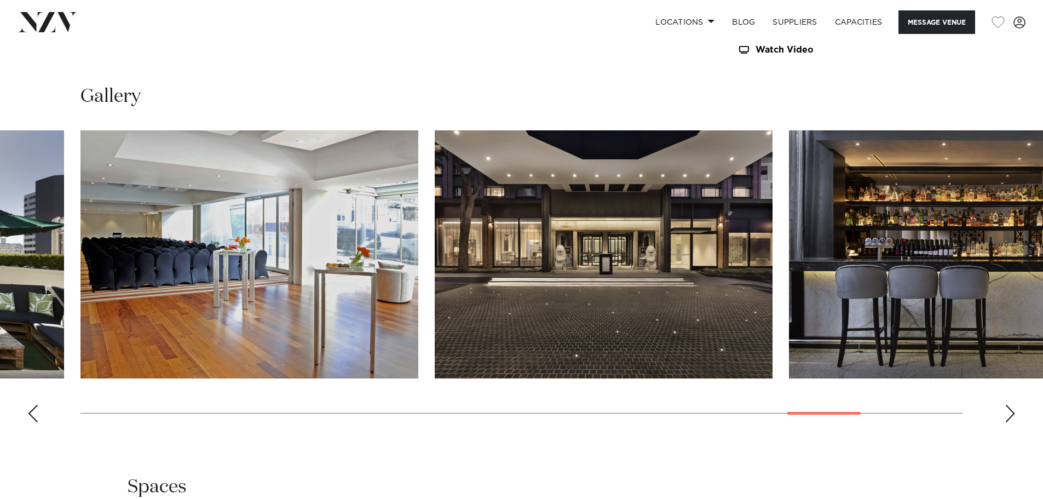
click at [30, 419] on div "Previous slide" at bounding box center [32, 413] width 11 height 18
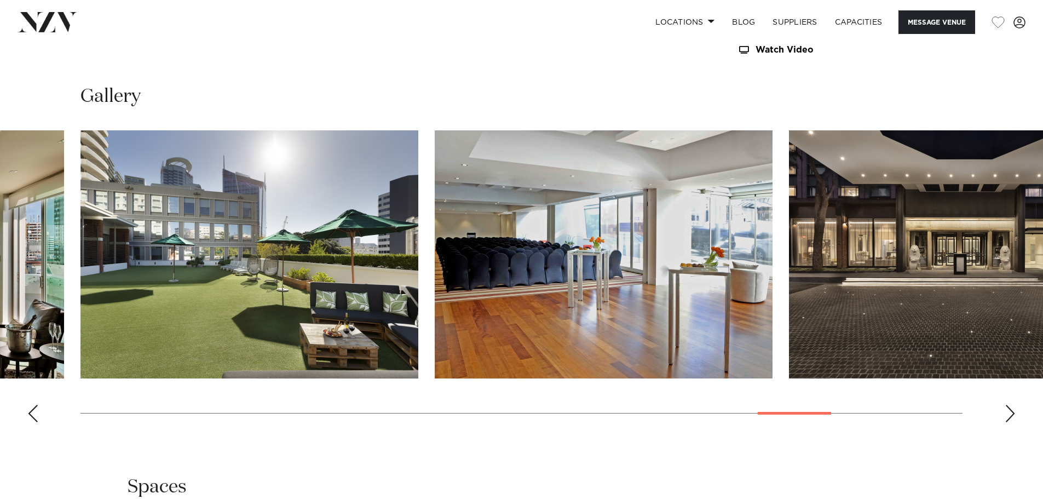
click at [30, 419] on div "Previous slide" at bounding box center [32, 413] width 11 height 18
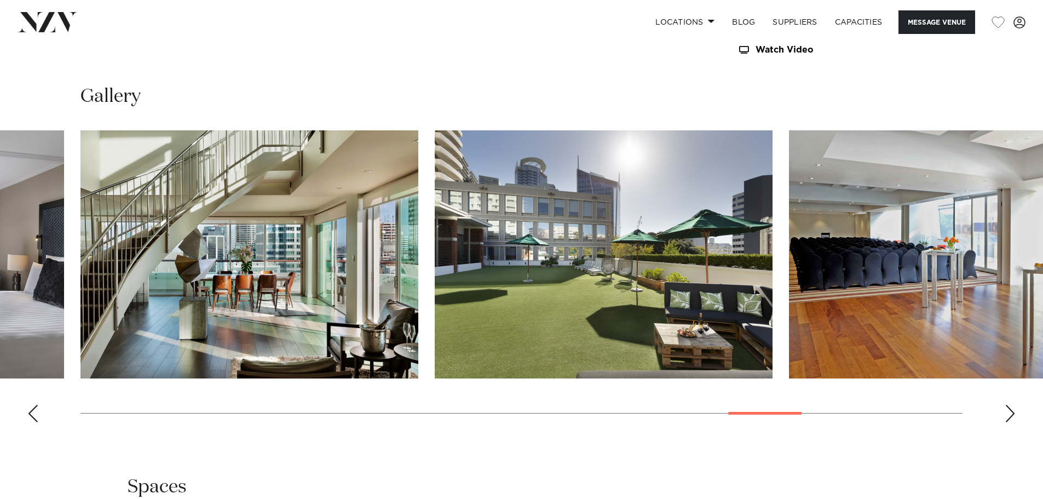
click at [30, 419] on div "Previous slide" at bounding box center [32, 413] width 11 height 18
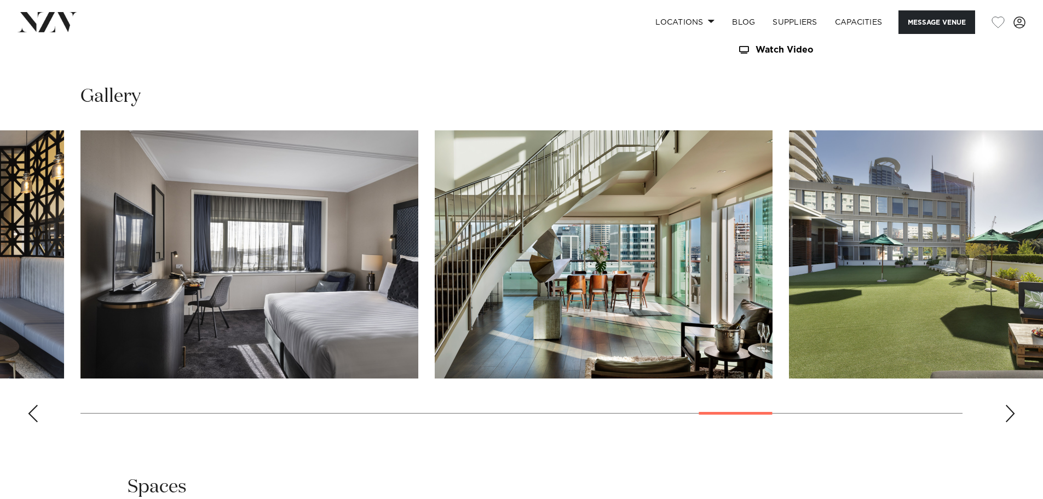
click at [30, 419] on div "Previous slide" at bounding box center [32, 413] width 11 height 18
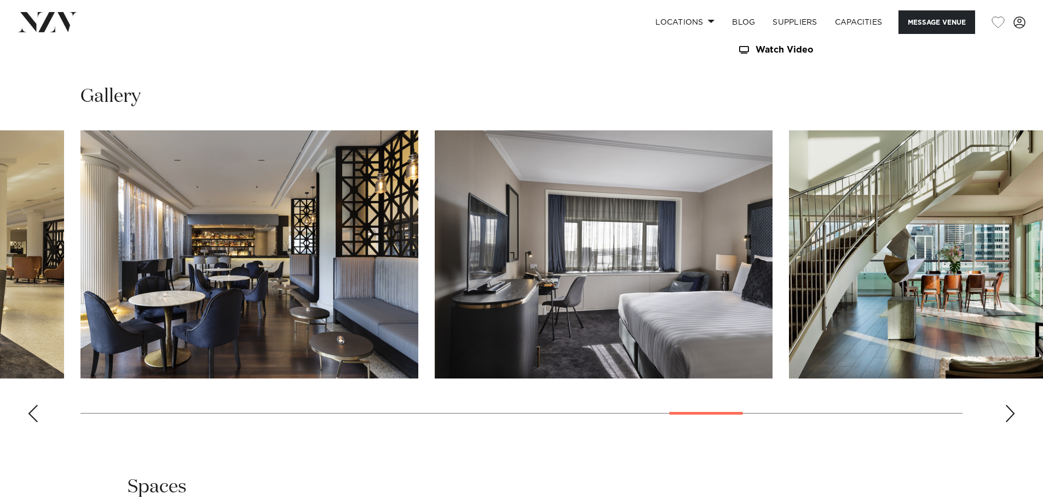
click at [30, 419] on div "Previous slide" at bounding box center [32, 413] width 11 height 18
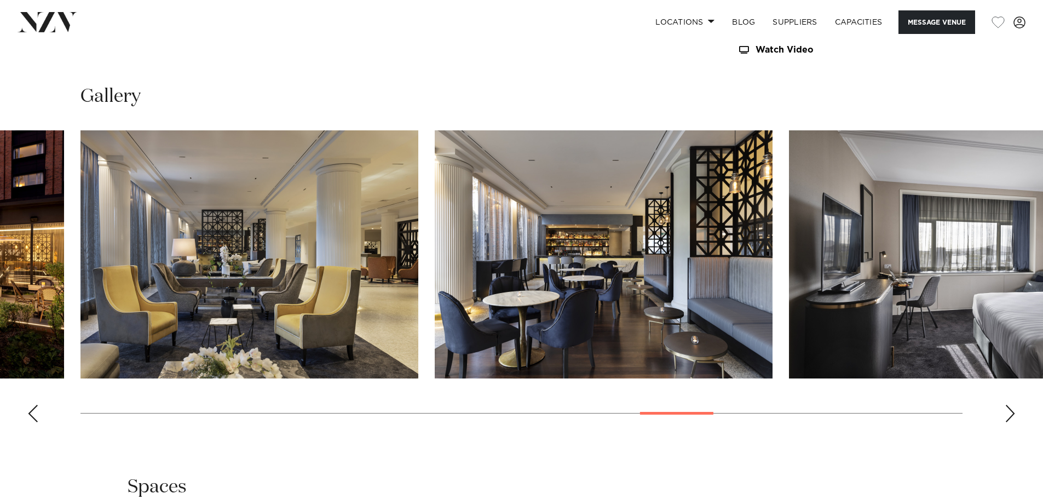
click at [30, 418] on div "Previous slide" at bounding box center [32, 413] width 11 height 18
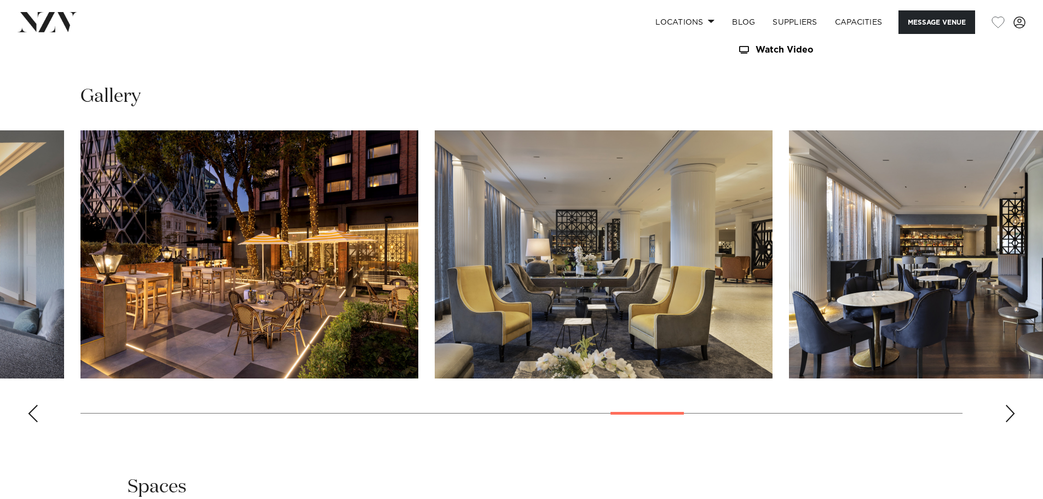
click at [30, 418] on div "Previous slide" at bounding box center [32, 413] width 11 height 18
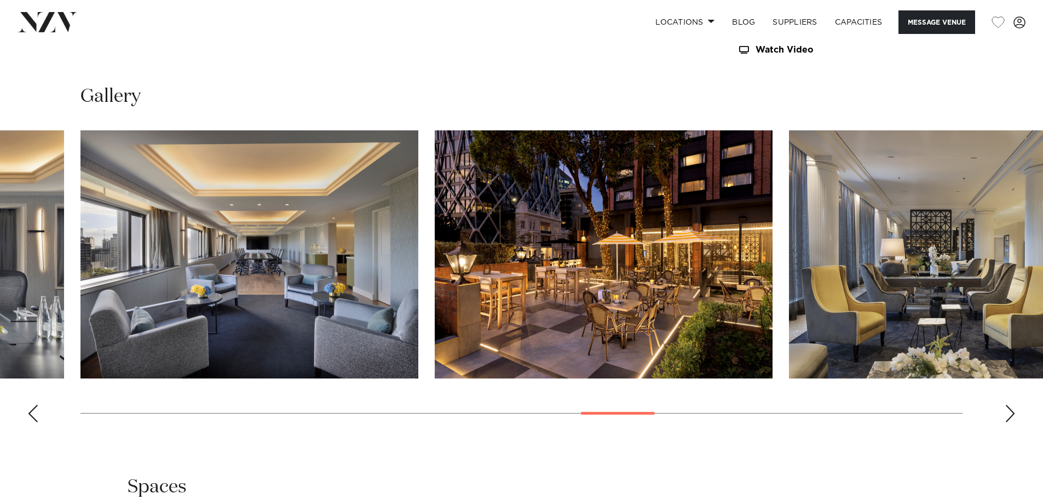
click at [30, 417] on div "Previous slide" at bounding box center [32, 413] width 11 height 18
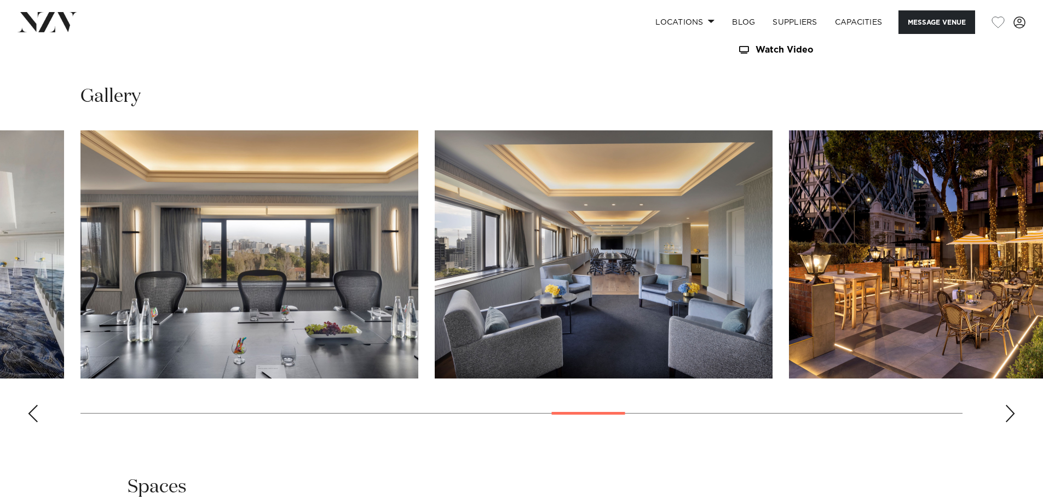
click at [30, 417] on div "Previous slide" at bounding box center [32, 413] width 11 height 18
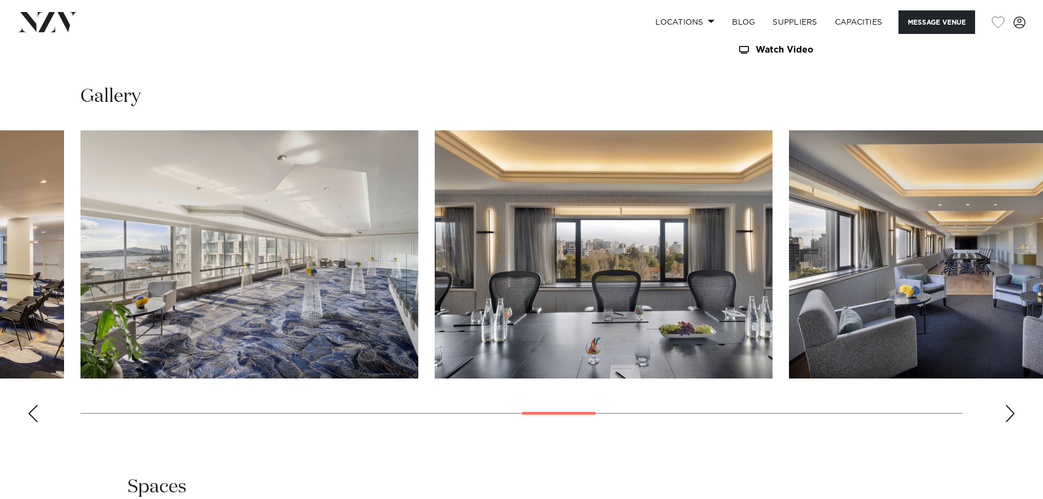
click at [30, 417] on div "Previous slide" at bounding box center [32, 413] width 11 height 18
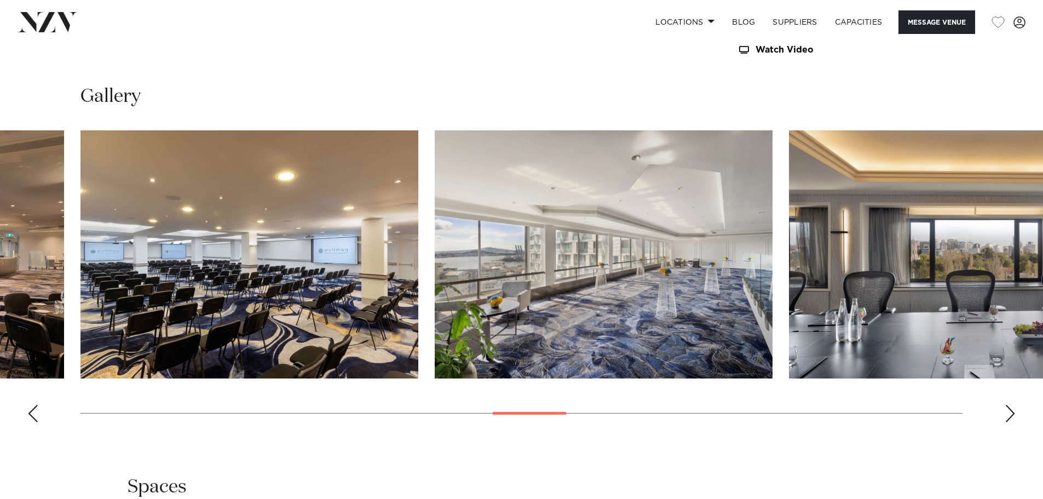
click at [30, 417] on div "Previous slide" at bounding box center [32, 413] width 11 height 18
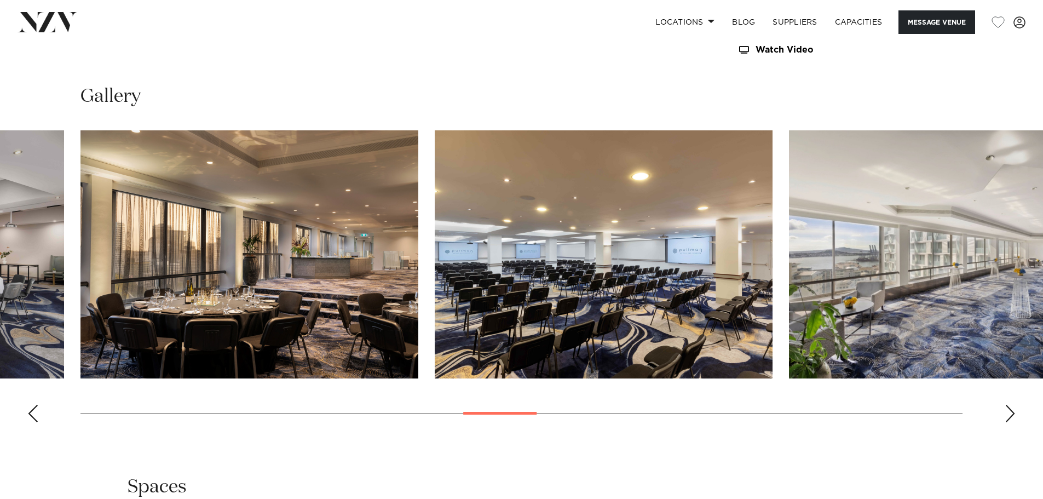
click at [30, 417] on div "Previous slide" at bounding box center [32, 413] width 11 height 18
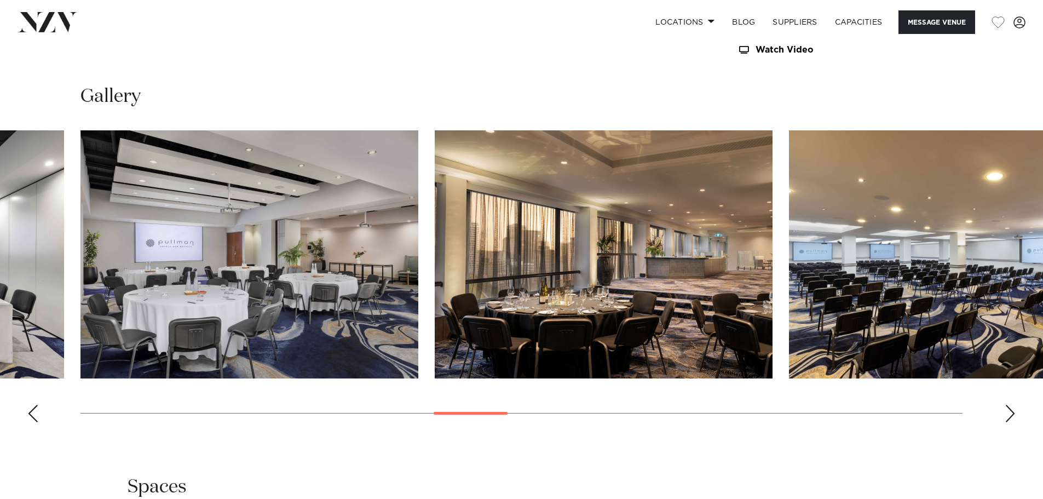
click at [30, 417] on div "Previous slide" at bounding box center [32, 413] width 11 height 18
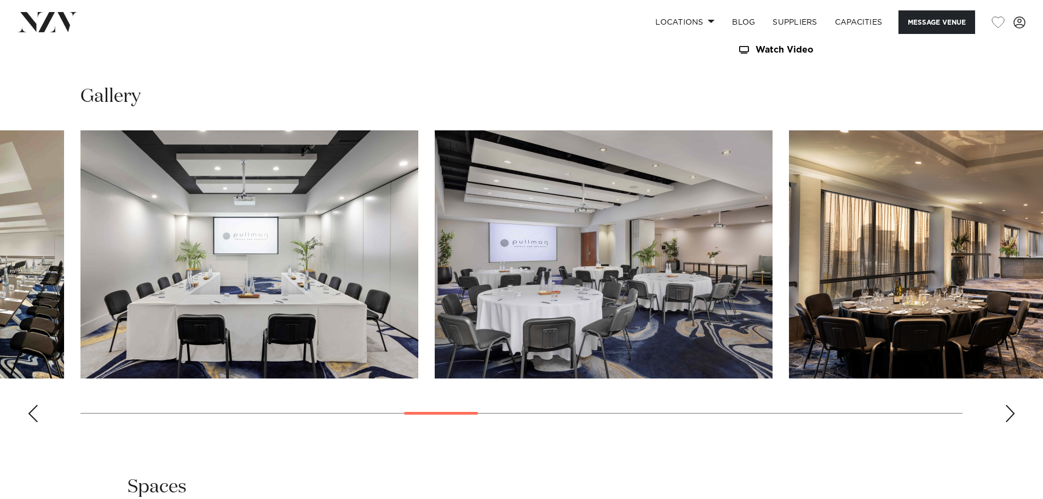
click at [30, 417] on div "Previous slide" at bounding box center [32, 413] width 11 height 18
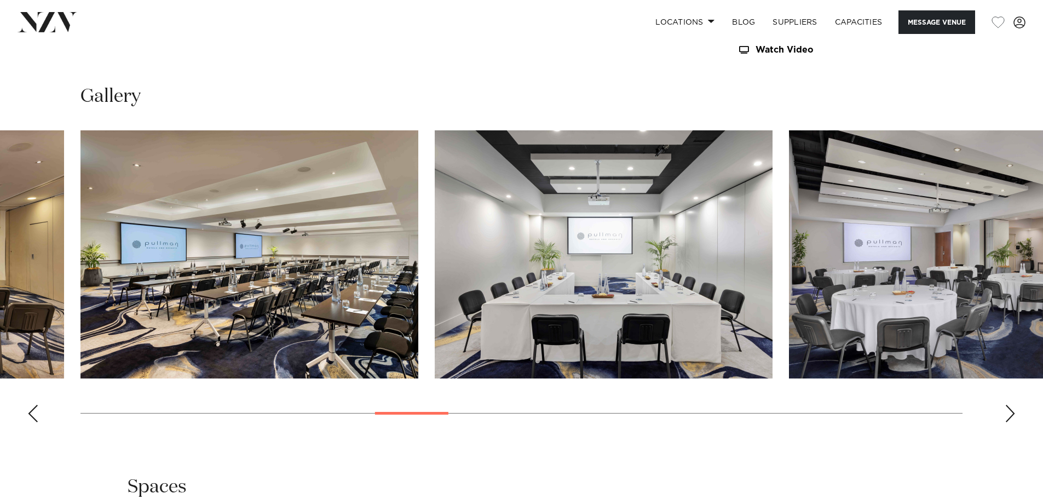
click at [30, 417] on div "Previous slide" at bounding box center [32, 413] width 11 height 18
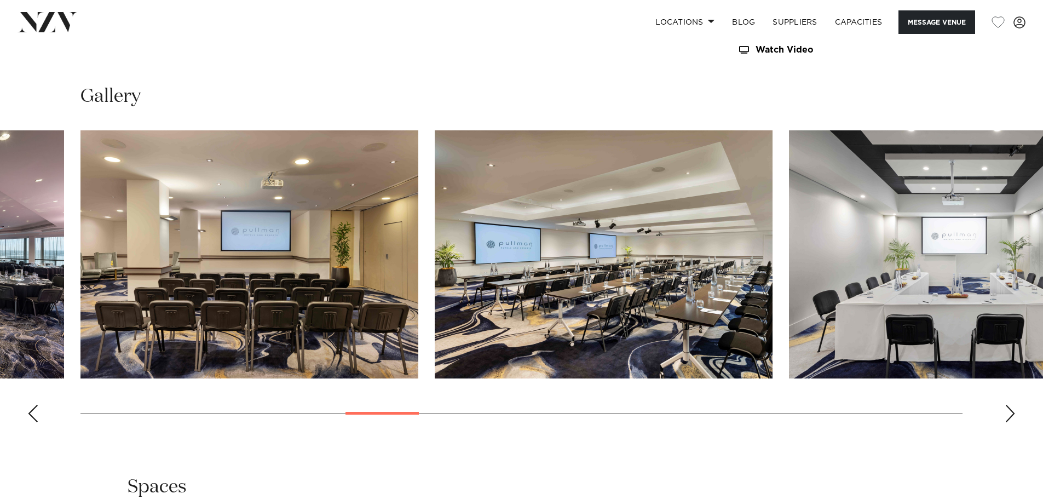
click at [30, 417] on div "Previous slide" at bounding box center [32, 413] width 11 height 18
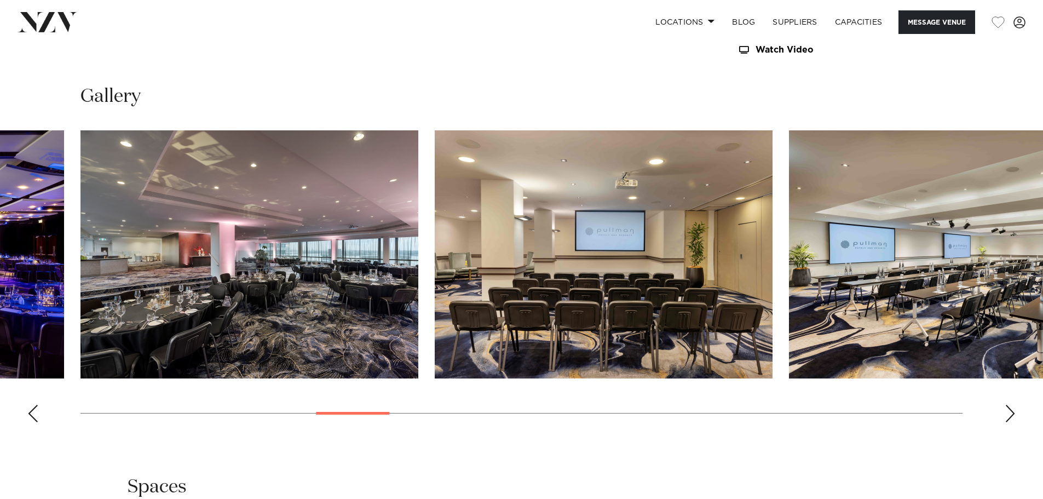
click at [30, 417] on div "Previous slide" at bounding box center [32, 413] width 11 height 18
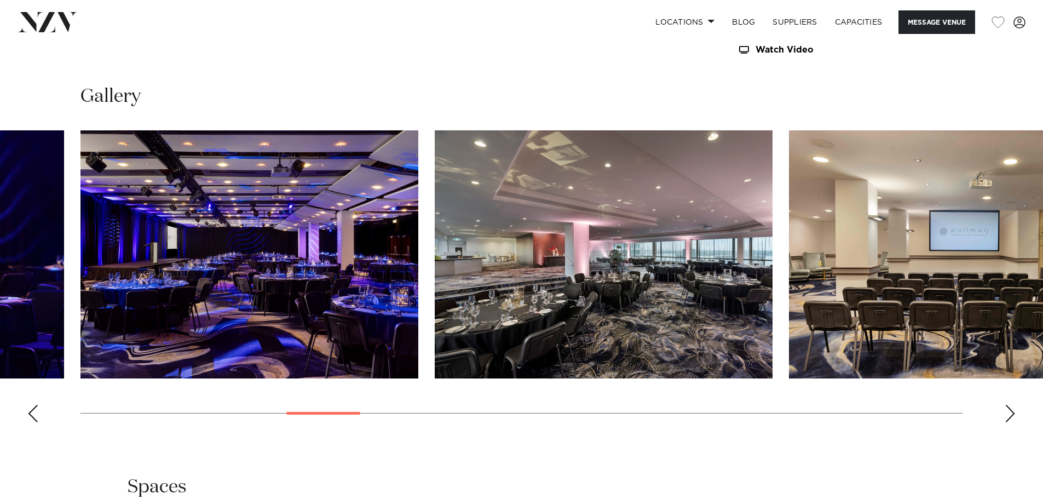
click at [30, 417] on div "Previous slide" at bounding box center [32, 413] width 11 height 18
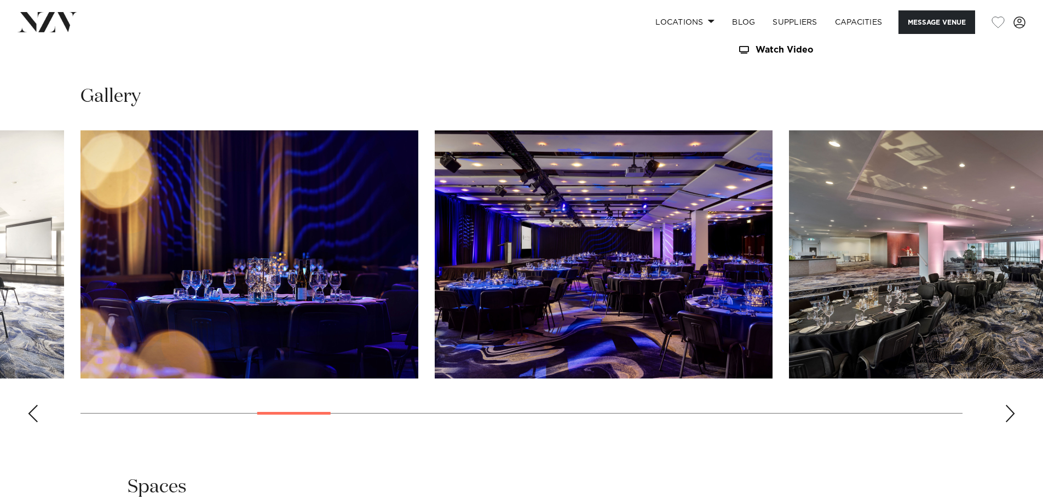
click at [30, 417] on div "Previous slide" at bounding box center [32, 413] width 11 height 18
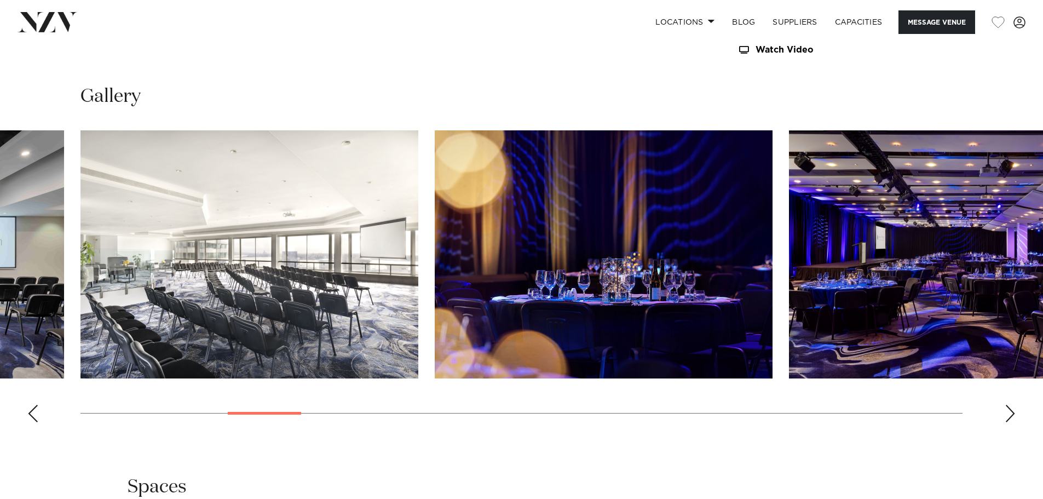
click at [30, 417] on div "Previous slide" at bounding box center [32, 413] width 11 height 18
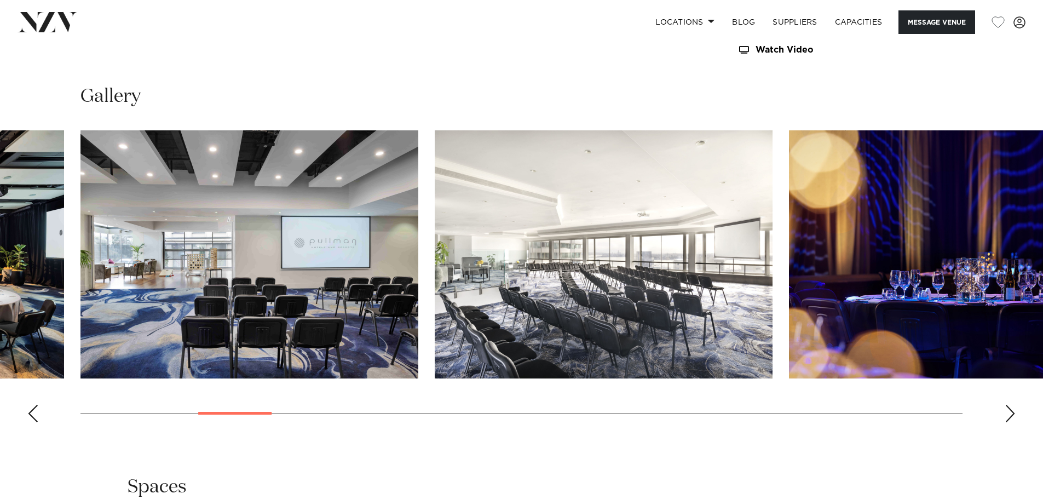
click at [30, 417] on div "Previous slide" at bounding box center [32, 413] width 11 height 18
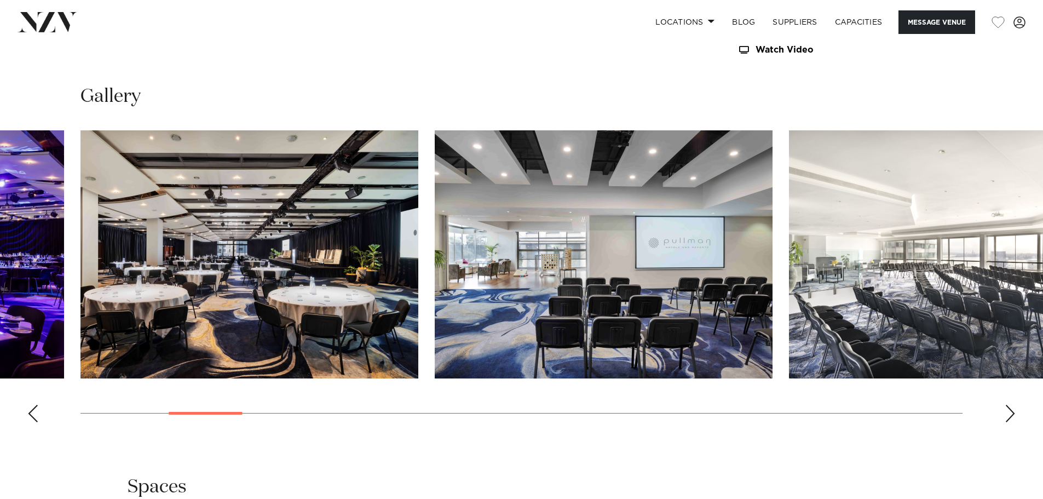
click at [30, 417] on div "Previous slide" at bounding box center [32, 413] width 11 height 18
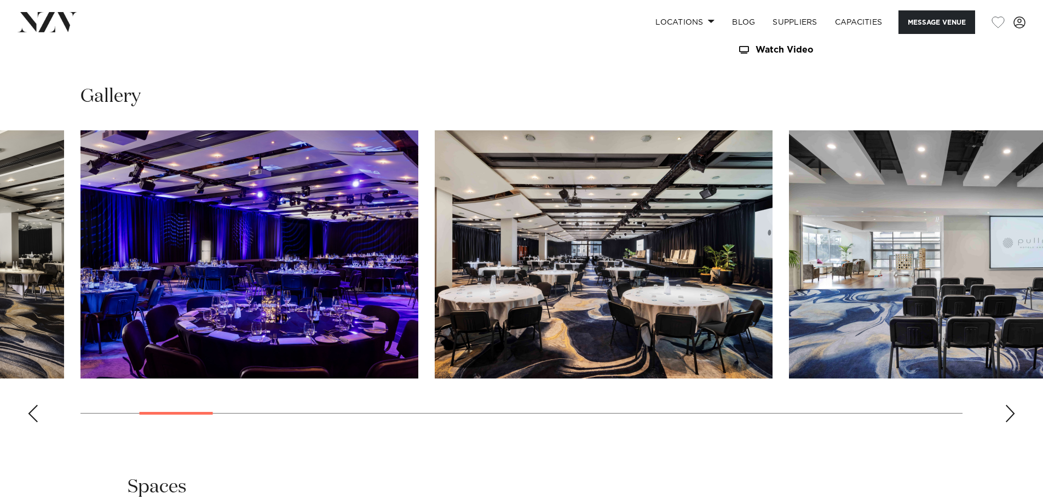
click at [30, 417] on div "Previous slide" at bounding box center [32, 413] width 11 height 18
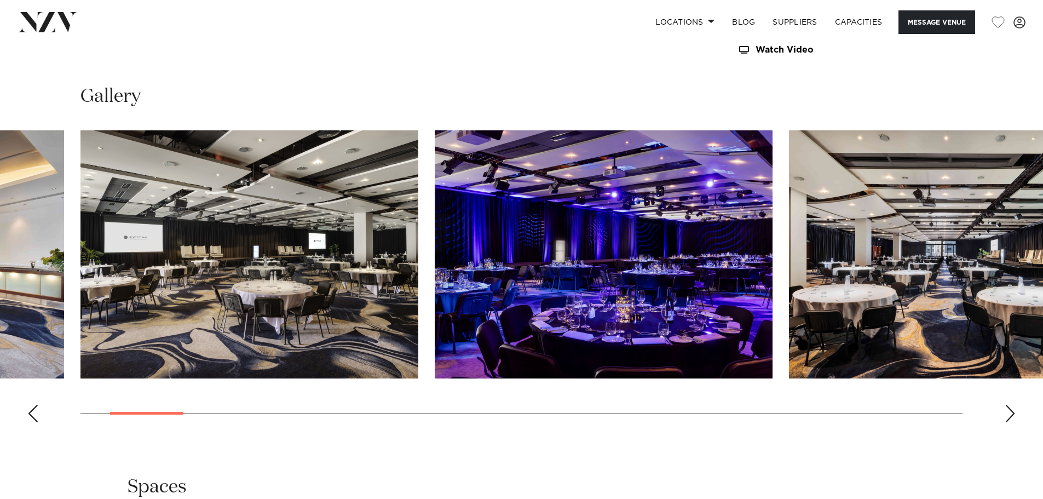
click at [30, 417] on div "Previous slide" at bounding box center [32, 413] width 11 height 18
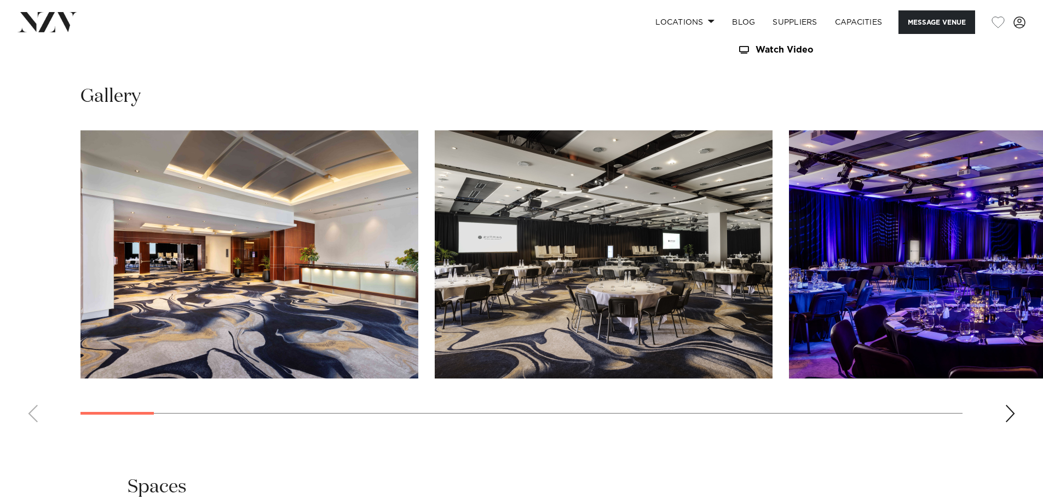
click at [30, 417] on swiper-container at bounding box center [521, 280] width 1043 height 300
click at [350, 233] on img "1 / 30" at bounding box center [249, 254] width 338 height 248
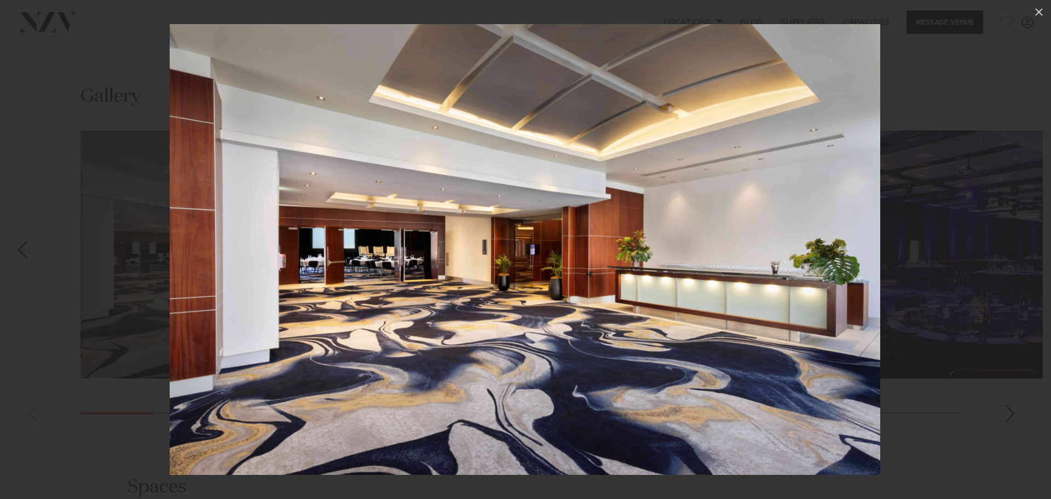
click at [962, 303] on div at bounding box center [525, 249] width 1051 height 499
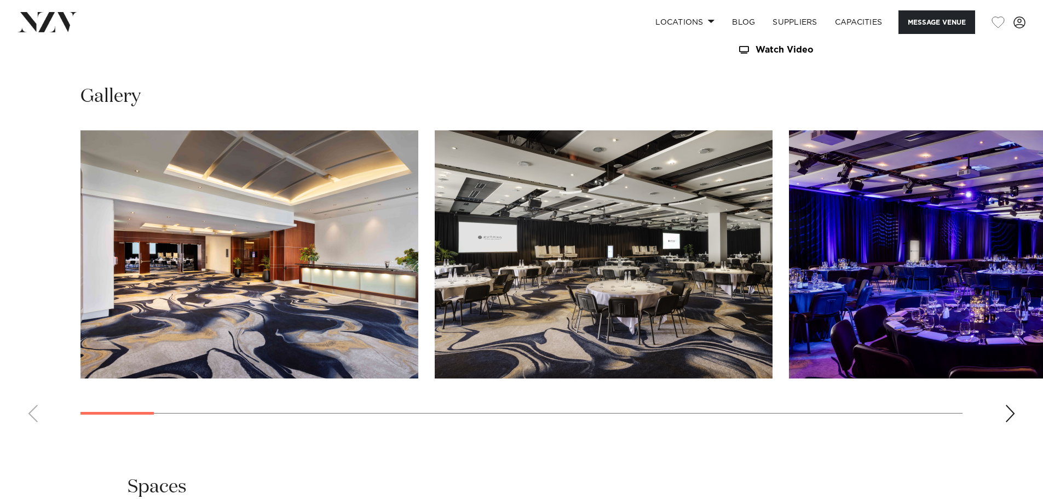
click at [563, 269] on img "2 / 30" at bounding box center [604, 254] width 338 height 248
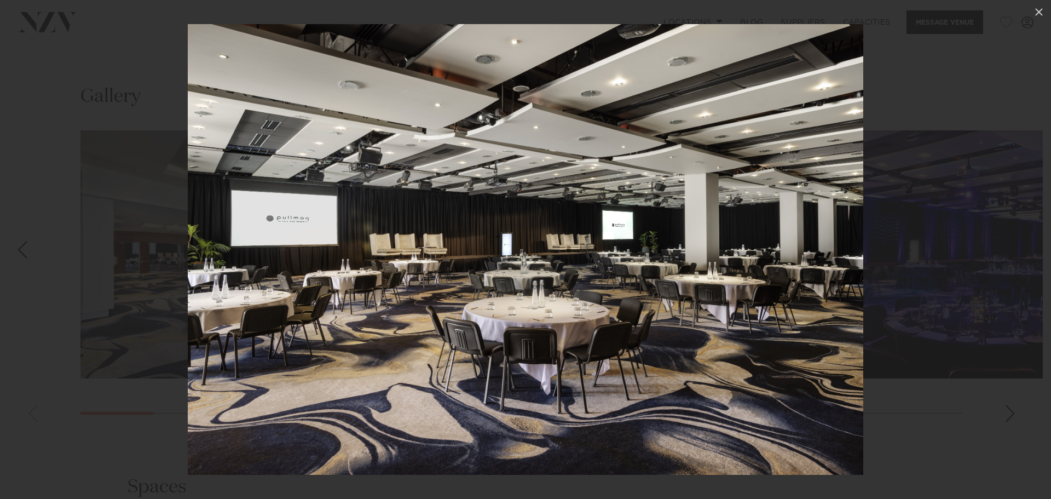
click at [933, 381] on div at bounding box center [525, 249] width 1051 height 499
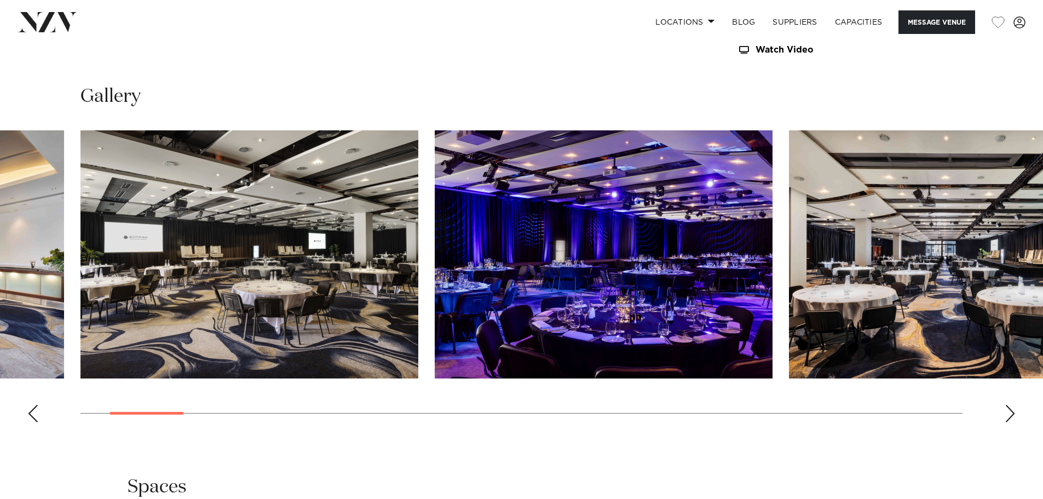
click at [1005, 412] on div "Next slide" at bounding box center [1009, 413] width 11 height 18
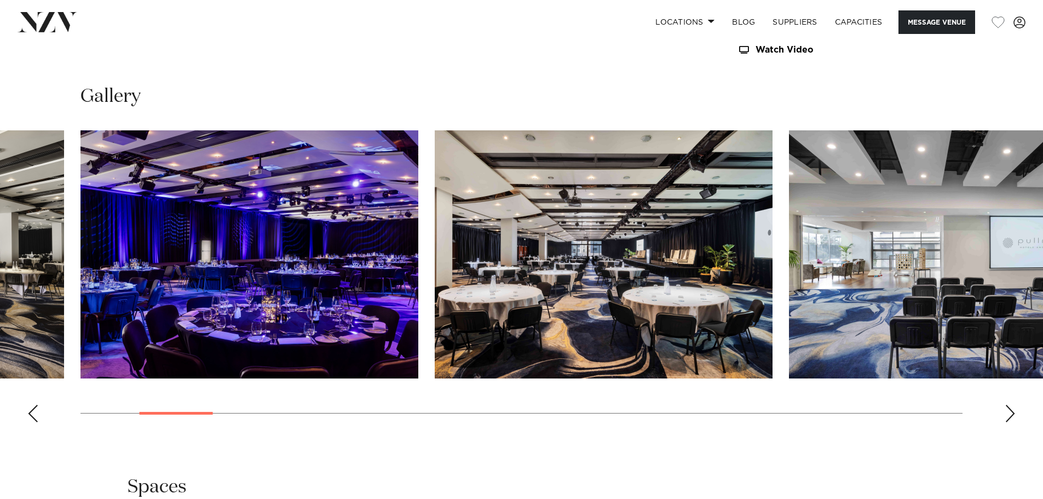
click at [1005, 412] on div "Next slide" at bounding box center [1009, 413] width 11 height 18
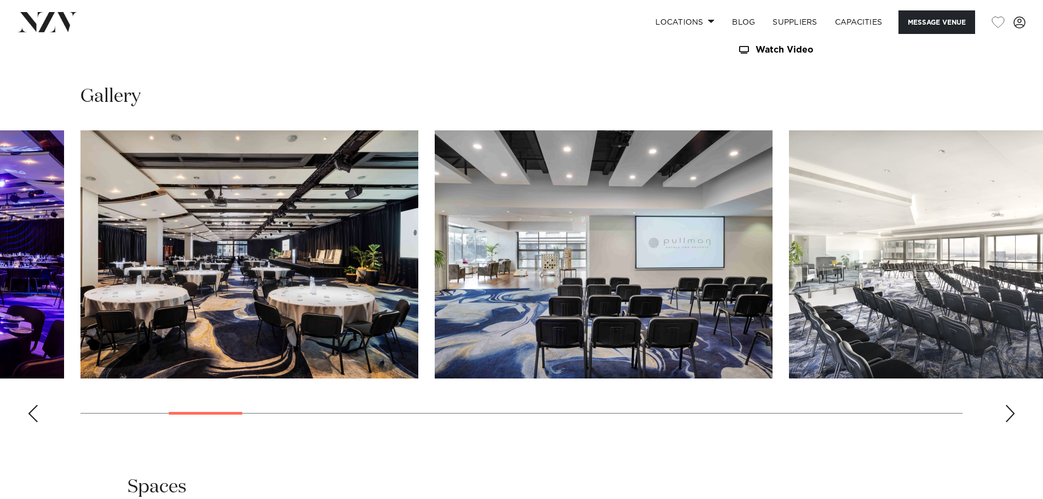
click at [1005, 412] on div "Next slide" at bounding box center [1009, 413] width 11 height 18
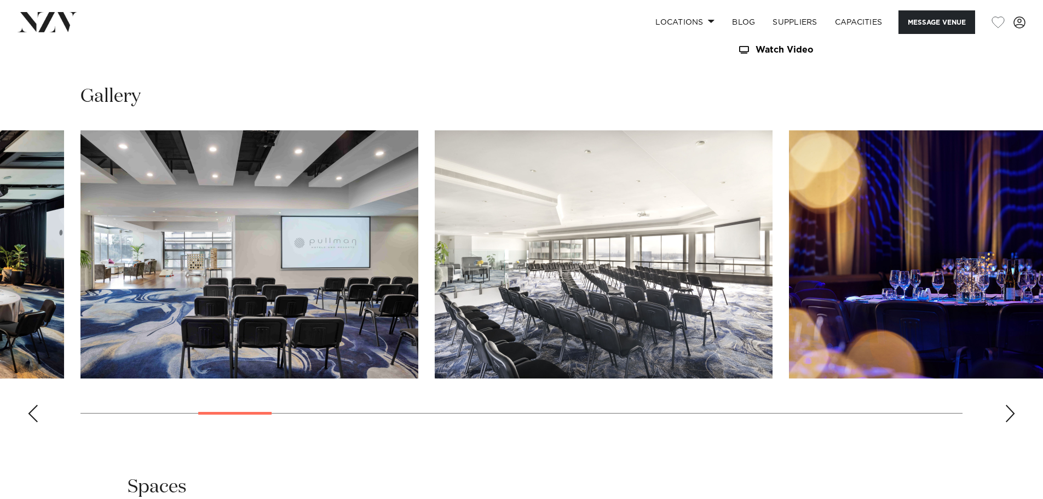
click at [1005, 412] on div "Next slide" at bounding box center [1009, 413] width 11 height 18
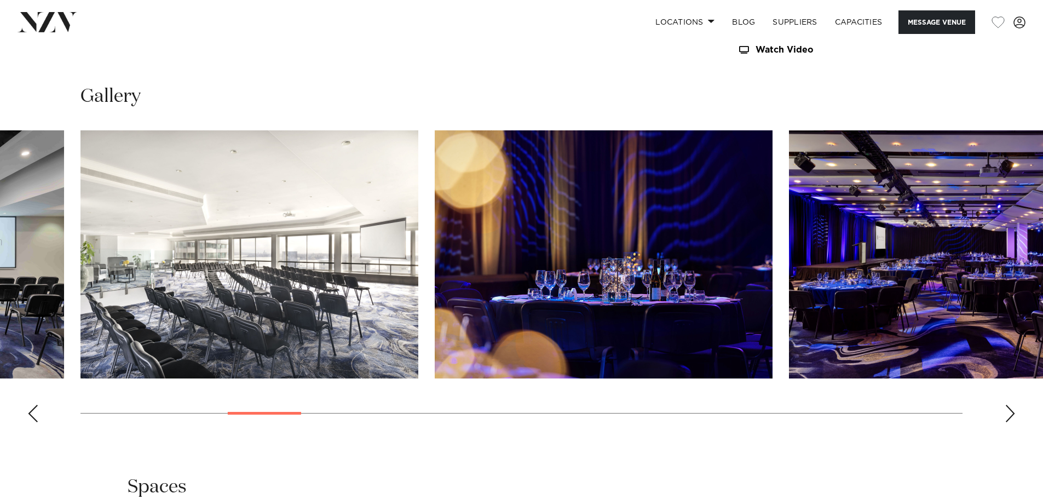
click at [1005, 412] on div "Next slide" at bounding box center [1009, 413] width 11 height 18
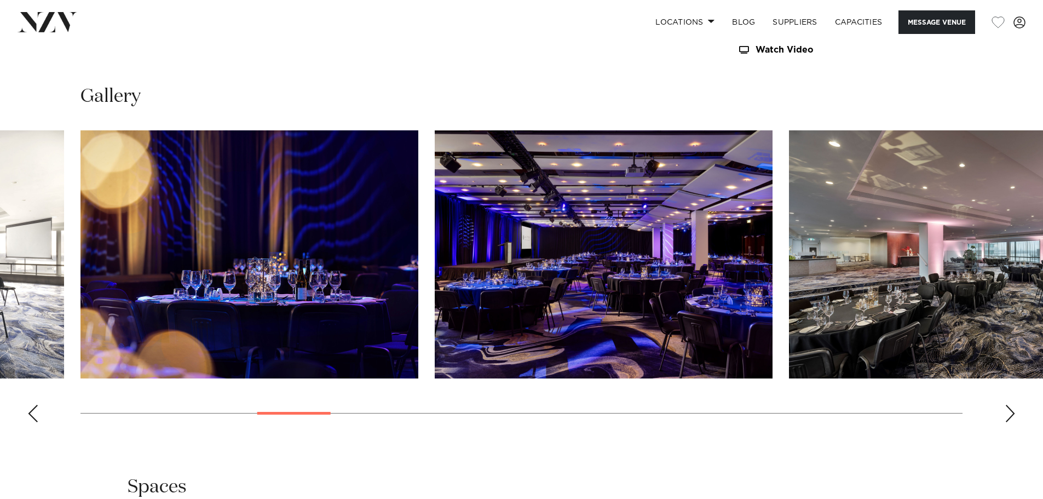
click at [1005, 412] on div "Next slide" at bounding box center [1009, 413] width 11 height 18
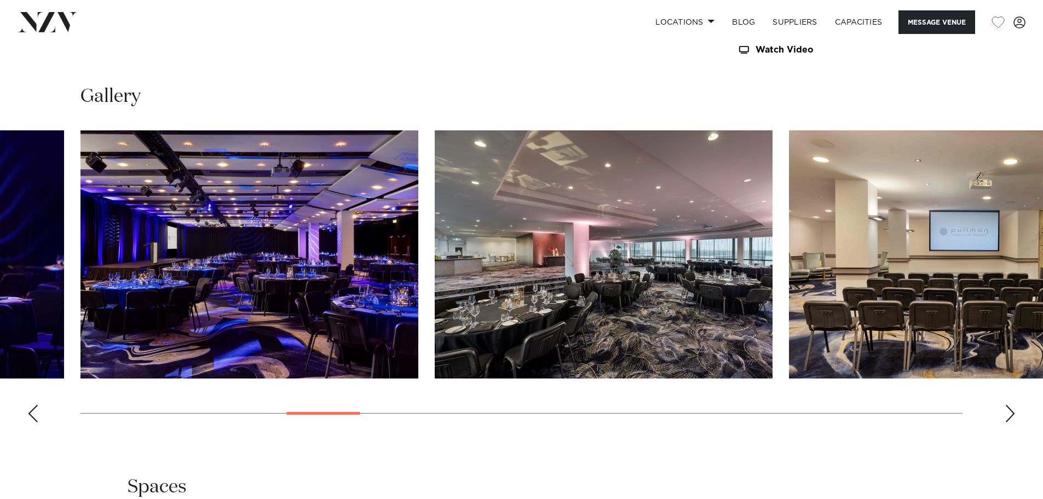
click at [1005, 412] on div "Next slide" at bounding box center [1009, 413] width 11 height 18
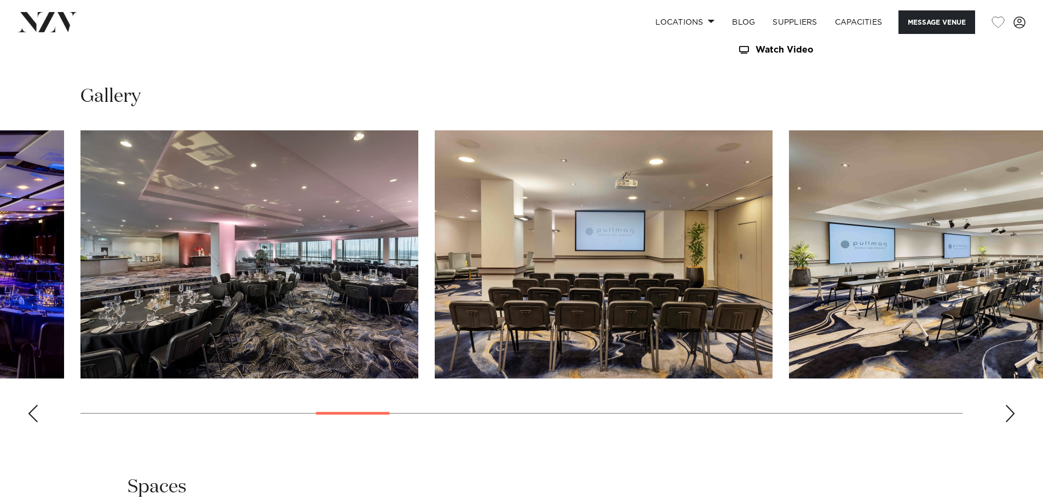
click at [1005, 412] on div "Next slide" at bounding box center [1009, 413] width 11 height 18
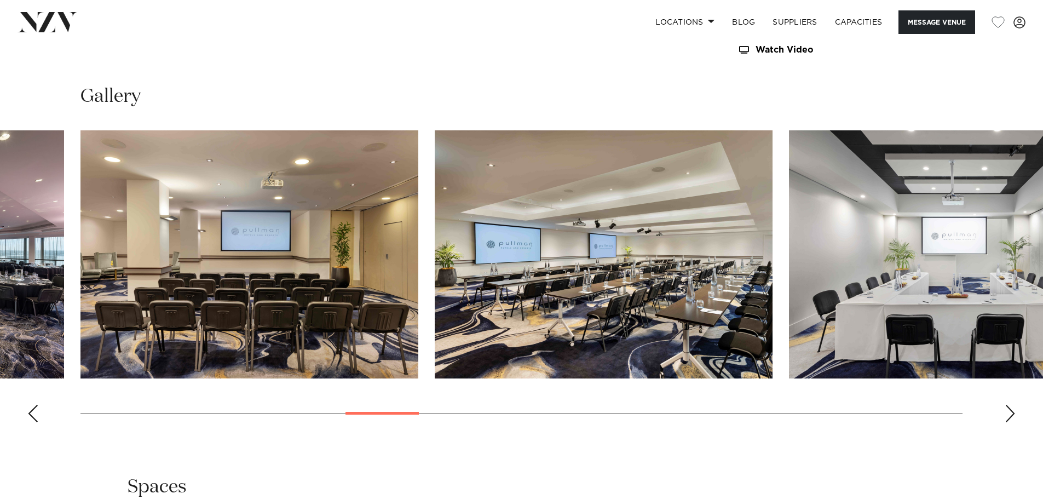
click at [1005, 412] on div "Next slide" at bounding box center [1009, 413] width 11 height 18
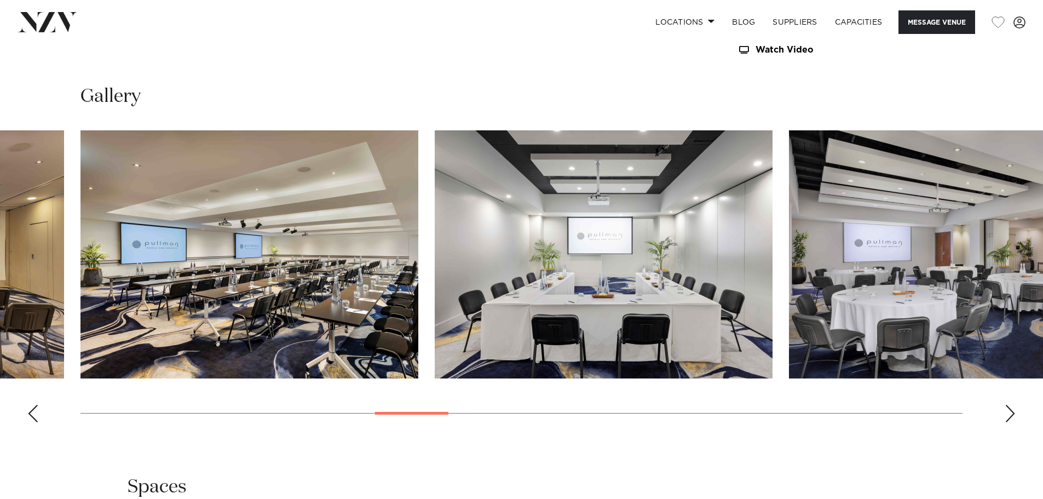
click at [1005, 412] on div "Next slide" at bounding box center [1009, 413] width 11 height 18
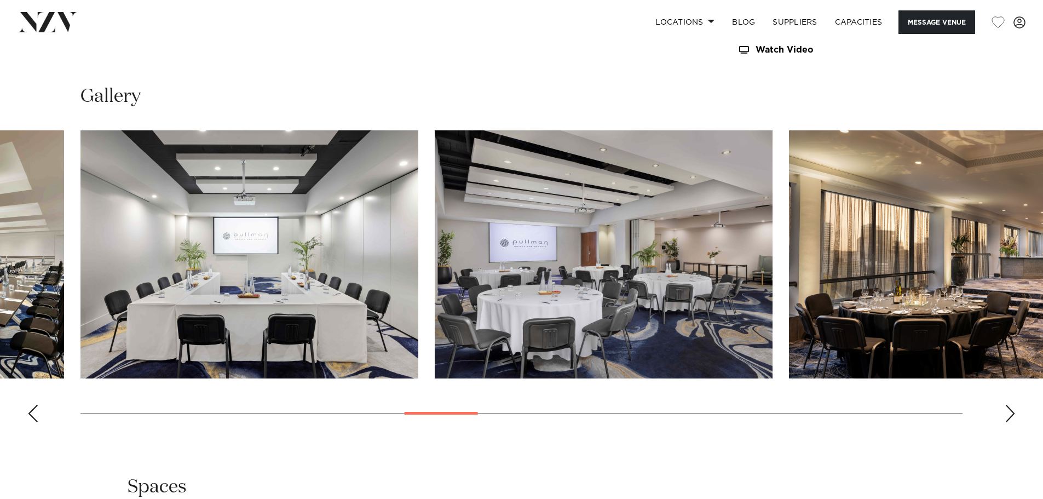
click at [1005, 412] on div "Next slide" at bounding box center [1009, 413] width 11 height 18
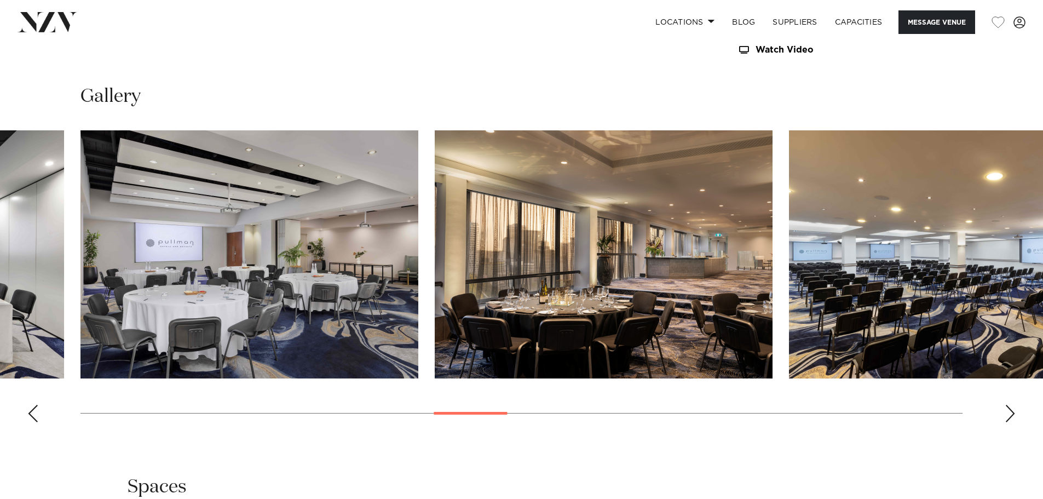
click at [1005, 412] on div "Next slide" at bounding box center [1009, 413] width 11 height 18
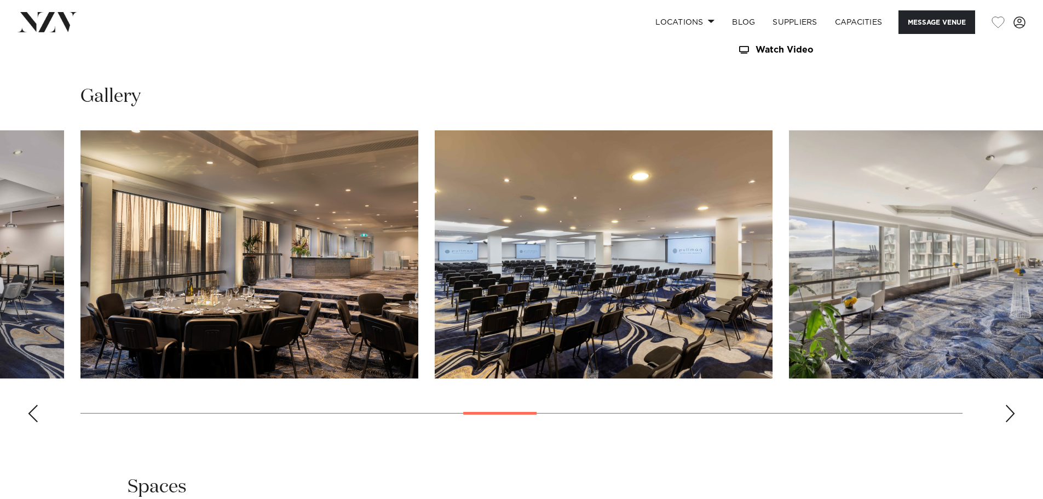
click at [1005, 412] on div "Next slide" at bounding box center [1009, 413] width 11 height 18
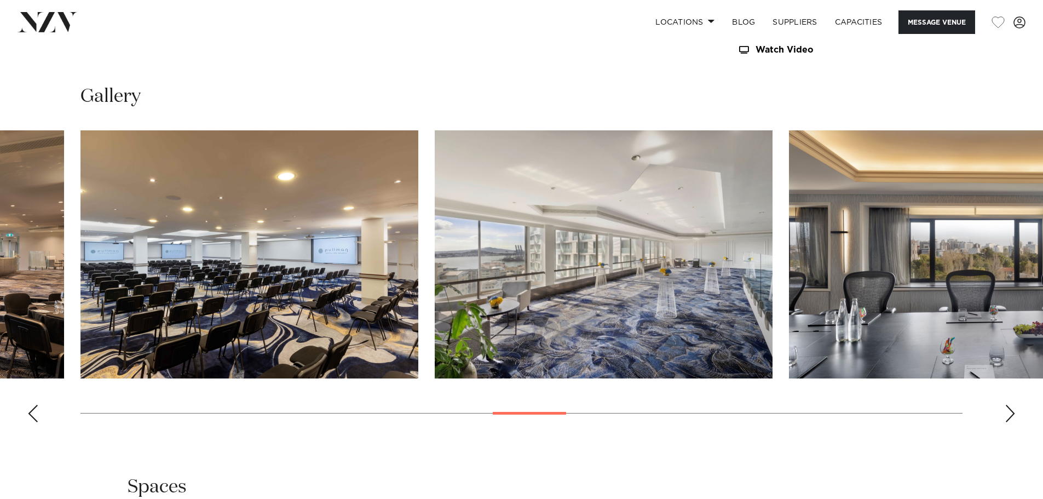
click at [1005, 412] on div "Next slide" at bounding box center [1009, 413] width 11 height 18
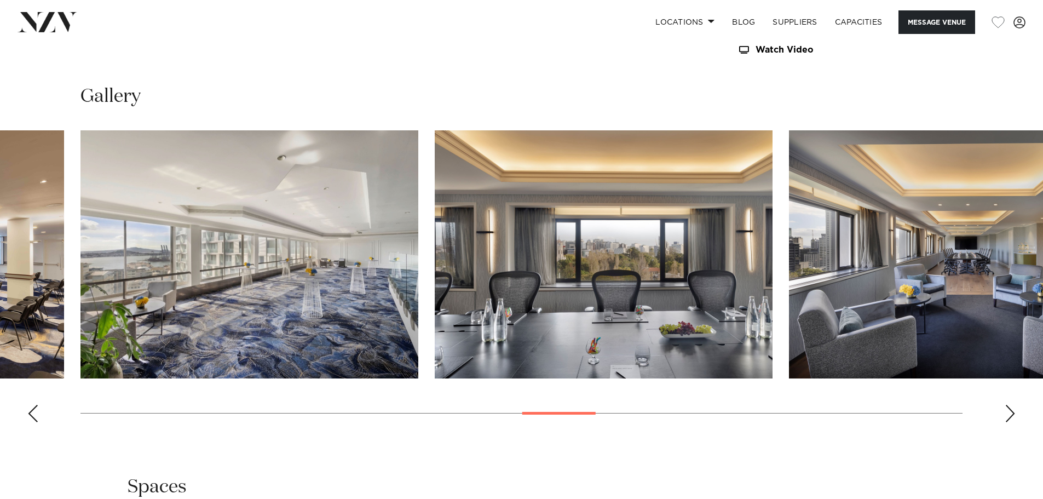
click at [1005, 412] on div "Next slide" at bounding box center [1009, 413] width 11 height 18
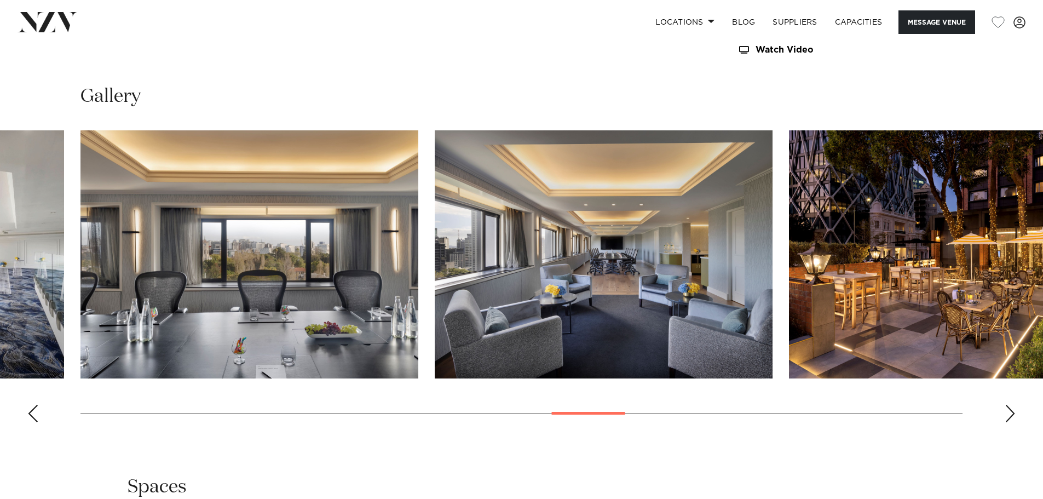
click at [1005, 412] on div "Next slide" at bounding box center [1009, 413] width 11 height 18
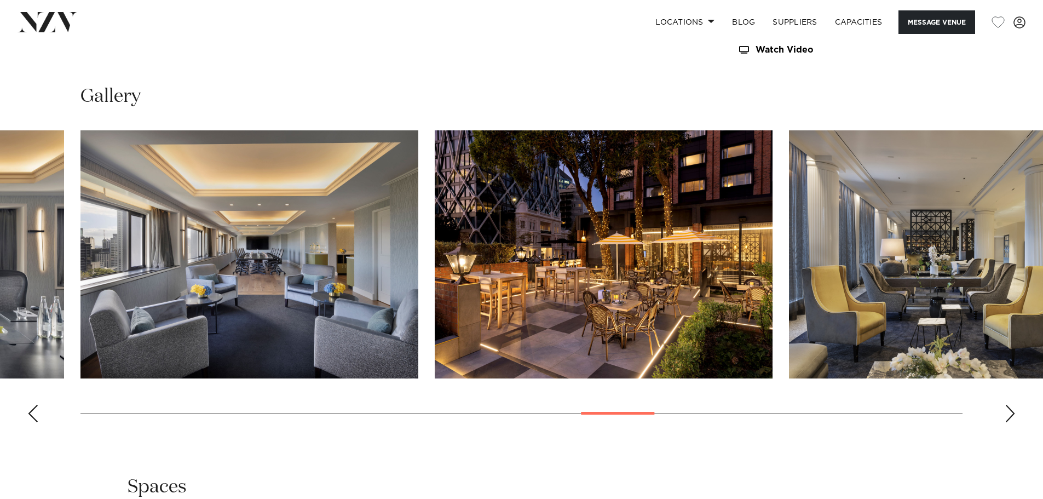
click at [1005, 412] on div "Next slide" at bounding box center [1009, 413] width 11 height 18
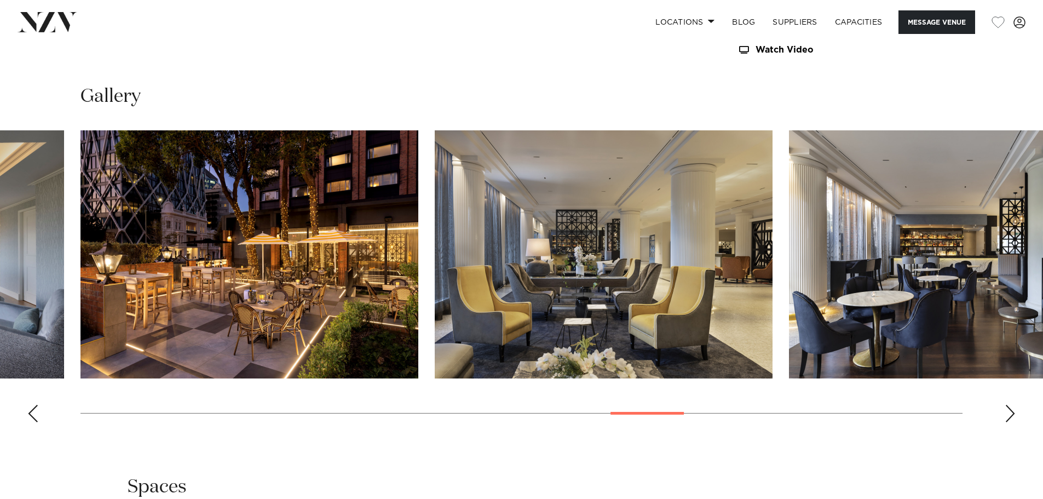
click at [1005, 412] on div "Next slide" at bounding box center [1009, 413] width 11 height 18
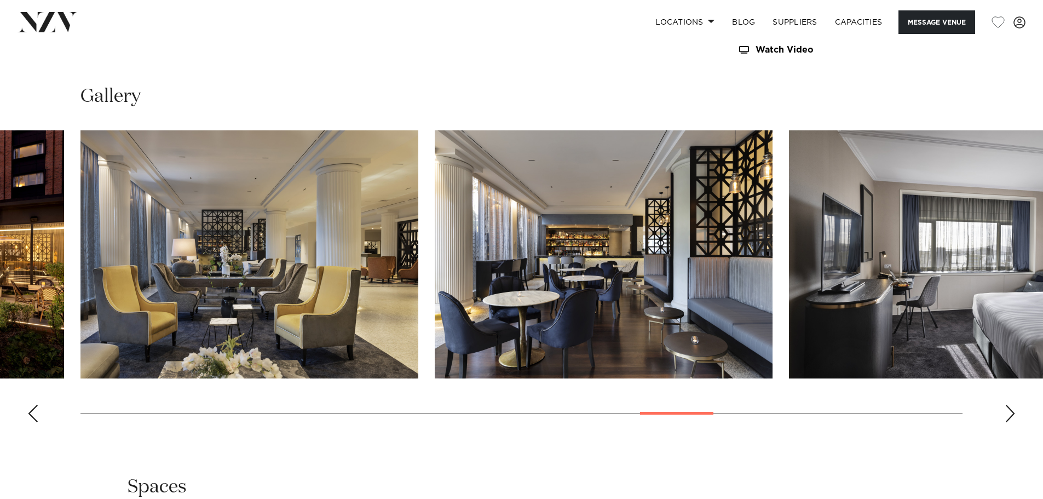
click at [1005, 412] on div "Next slide" at bounding box center [1009, 413] width 11 height 18
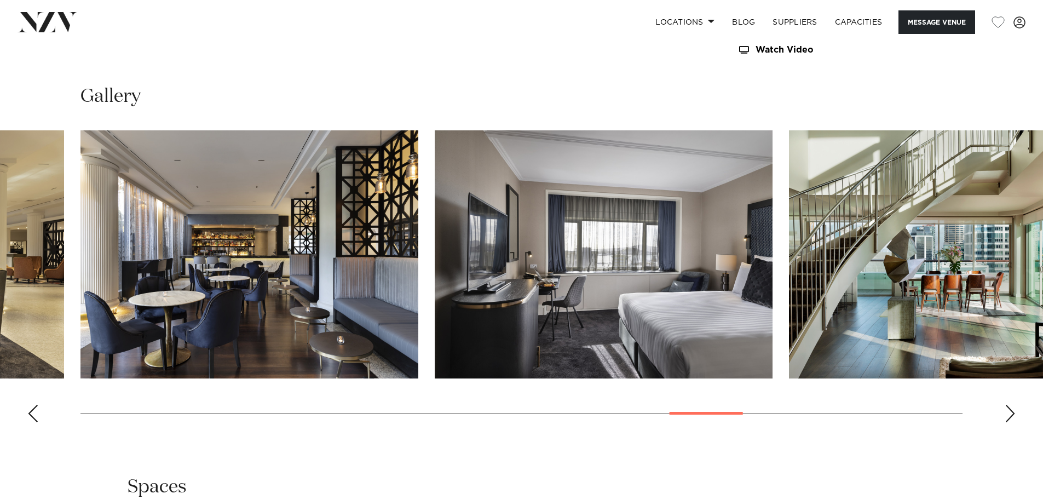
click at [1005, 412] on div "Next slide" at bounding box center [1009, 413] width 11 height 18
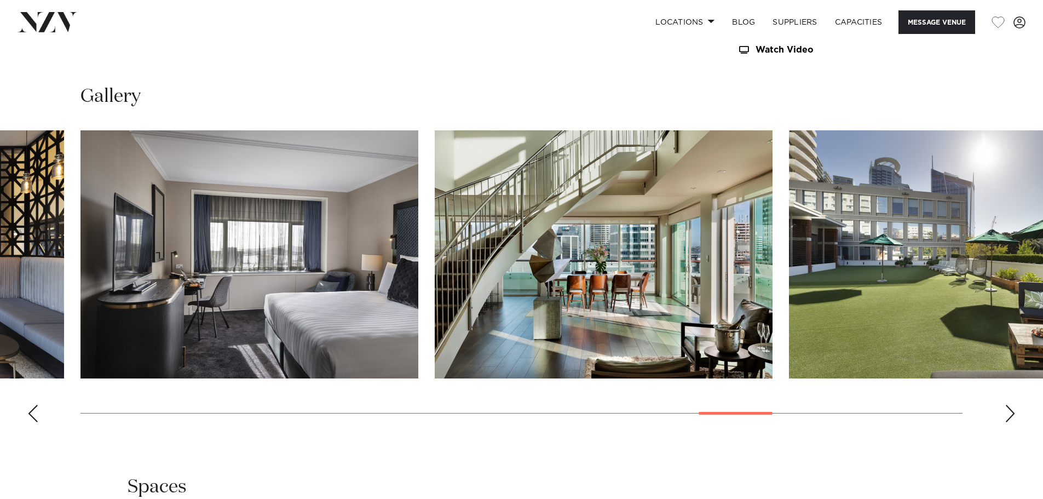
click at [1005, 412] on div "Next slide" at bounding box center [1009, 413] width 11 height 18
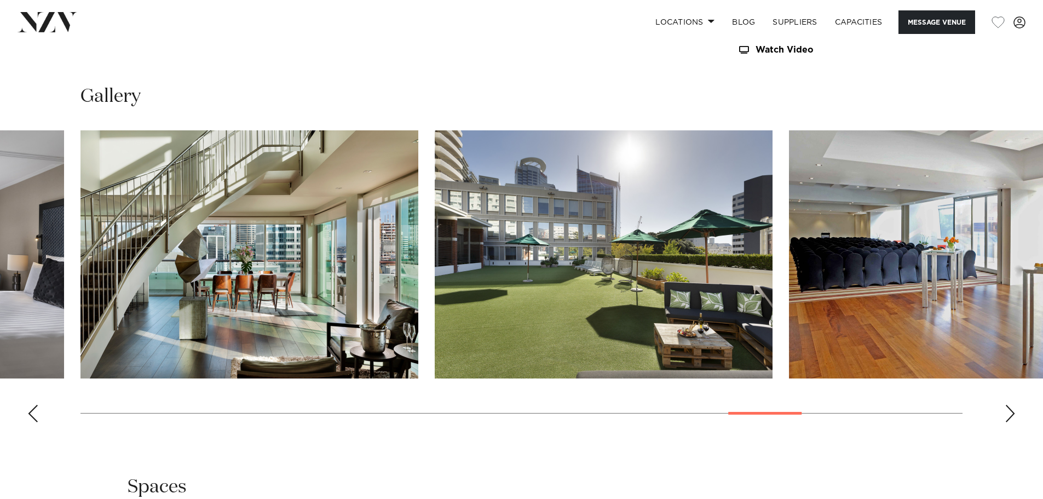
click at [1005, 412] on div "Next slide" at bounding box center [1009, 413] width 11 height 18
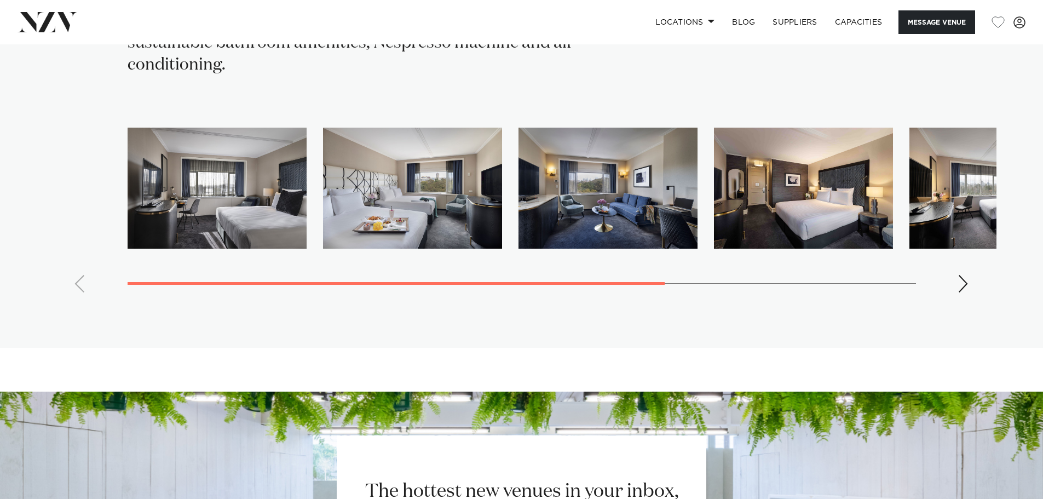
scroll to position [2518, 0]
